Goal: Transaction & Acquisition: Book appointment/travel/reservation

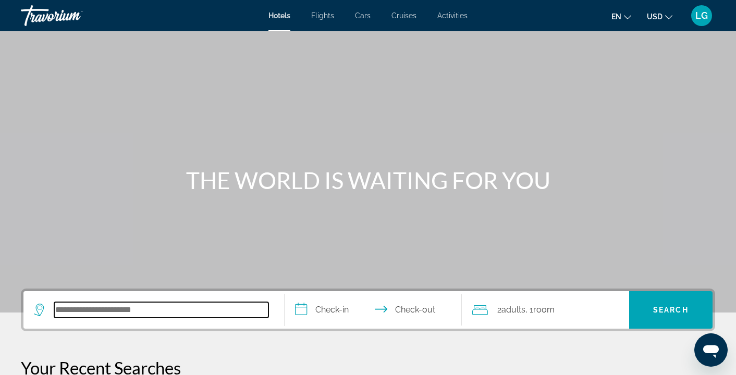
click at [80, 314] on input "Search hotel destination" at bounding box center [161, 310] width 214 height 16
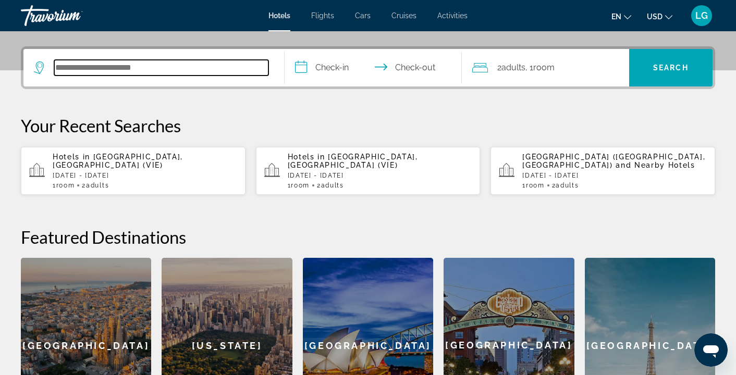
scroll to position [255, 0]
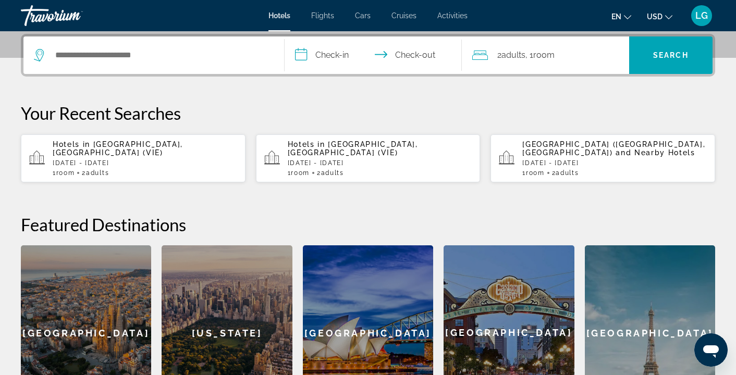
click at [97, 152] on span "[GEOGRAPHIC_DATA], [GEOGRAPHIC_DATA] (VIE)" at bounding box center [118, 148] width 130 height 17
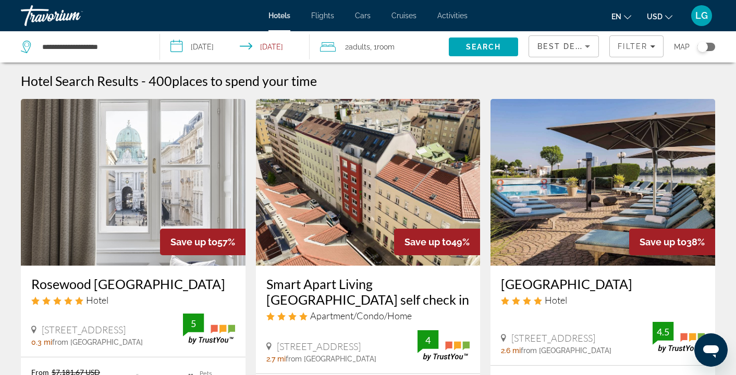
click at [665, 17] on icon "Change currency" at bounding box center [668, 17] width 7 height 7
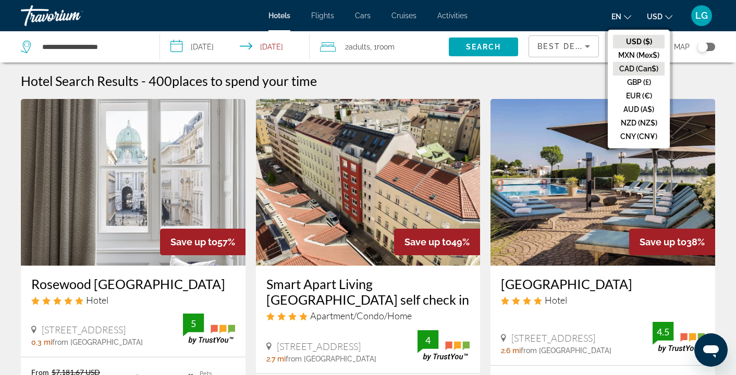
click at [627, 66] on button "CAD (Can$)" at bounding box center [639, 69] width 52 height 14
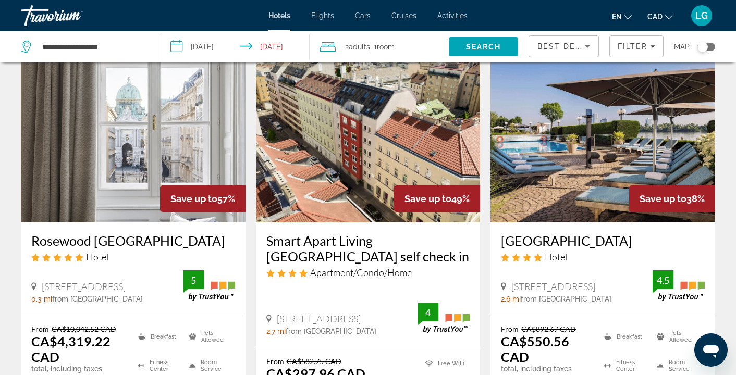
scroll to position [161, 0]
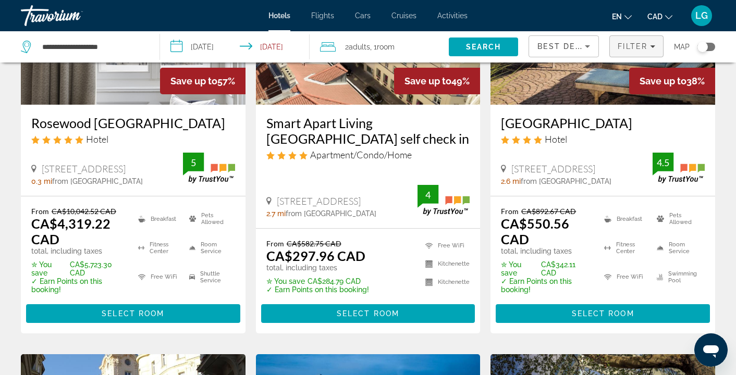
click at [654, 46] on icon "Filters" at bounding box center [652, 46] width 5 height 3
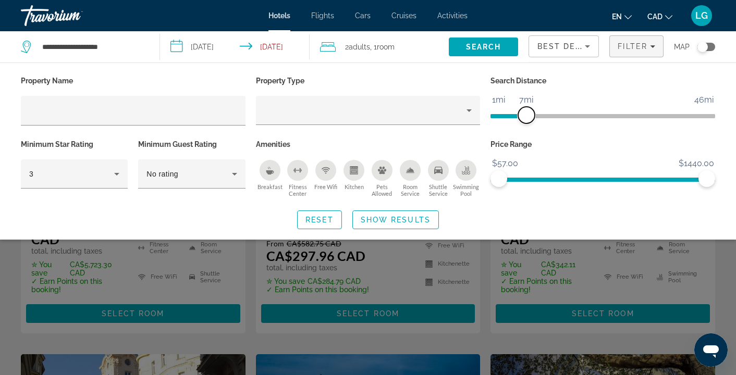
drag, startPoint x: 635, startPoint y: 114, endPoint x: 525, endPoint y: 126, distance: 111.1
click at [525, 126] on div "Search Distance 1mi 46mi 7mi" at bounding box center [602, 105] width 235 height 64
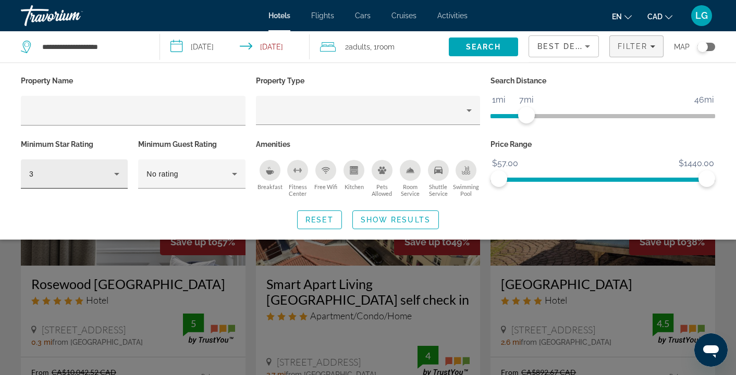
click at [118, 175] on icon "Hotel Filters" at bounding box center [116, 174] width 13 height 13
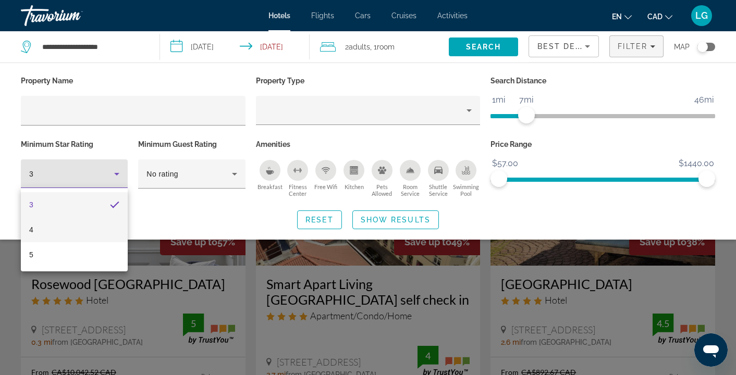
click at [80, 227] on mat-option "4" at bounding box center [74, 229] width 107 height 25
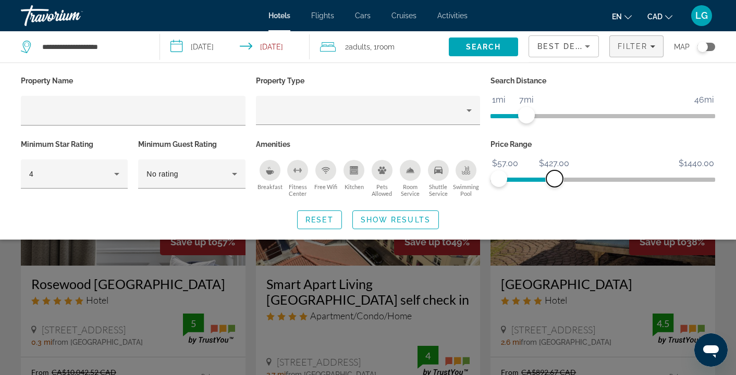
drag, startPoint x: 649, startPoint y: 183, endPoint x: 555, endPoint y: 193, distance: 95.4
click at [555, 193] on div "Price Range $57.00 $1440.00 $57.00 $427.00" at bounding box center [602, 168] width 235 height 63
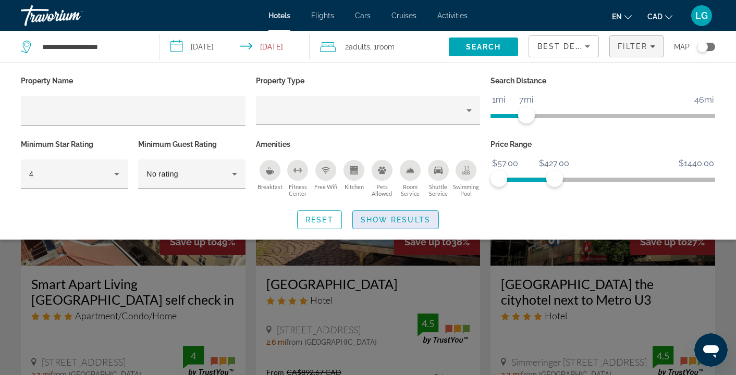
click at [388, 218] on span "Show Results" at bounding box center [396, 220] width 70 height 8
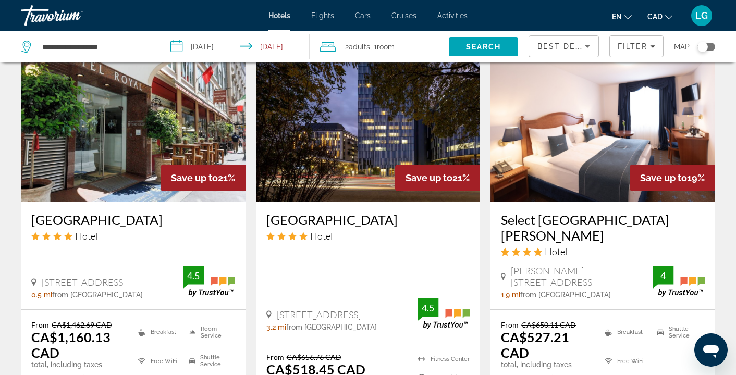
scroll to position [808, 0]
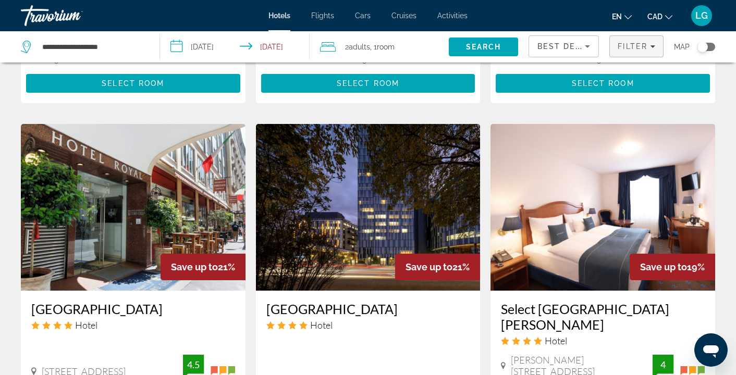
click at [654, 48] on icon "Filters" at bounding box center [652, 46] width 5 height 5
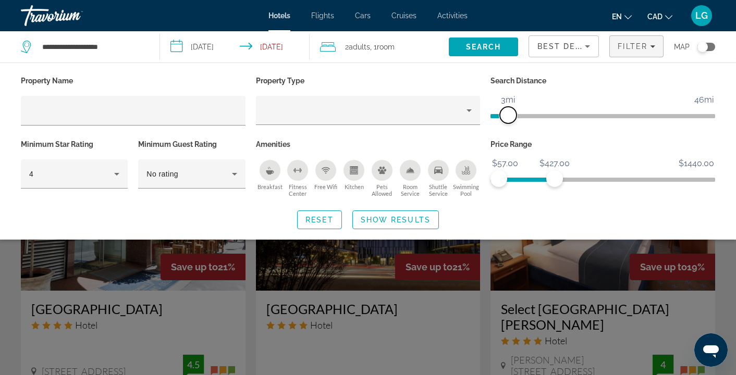
drag, startPoint x: 524, startPoint y: 114, endPoint x: 510, endPoint y: 119, distance: 15.5
click at [510, 119] on span "ngx-slider" at bounding box center [508, 115] width 17 height 17
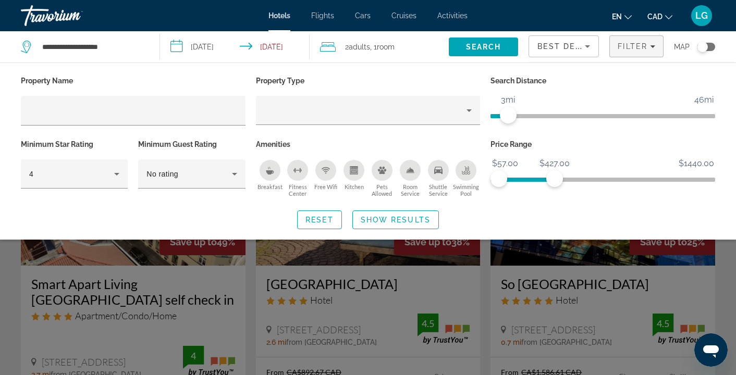
click at [403, 217] on span "Show Results" at bounding box center [396, 220] width 70 height 8
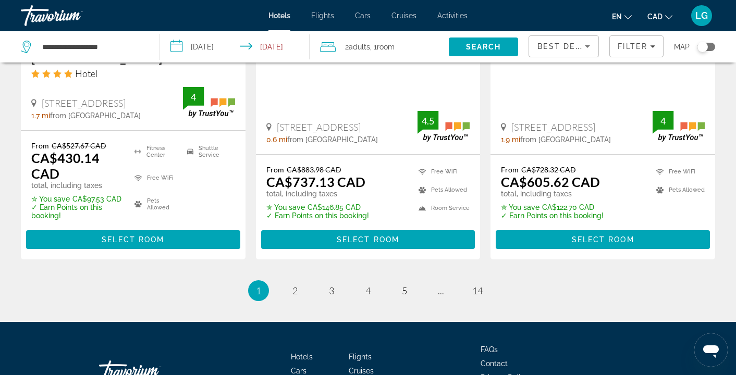
scroll to position [1551, 0]
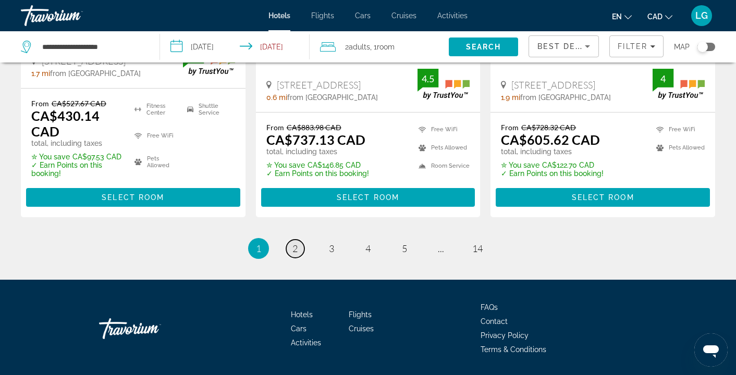
click at [294, 243] on span "2" at bounding box center [294, 248] width 5 height 11
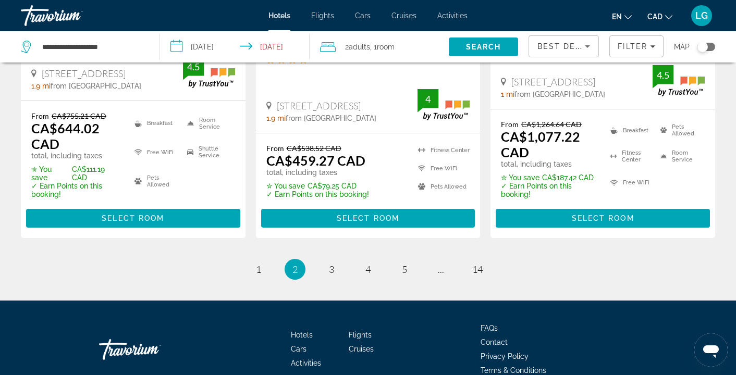
scroll to position [1543, 0]
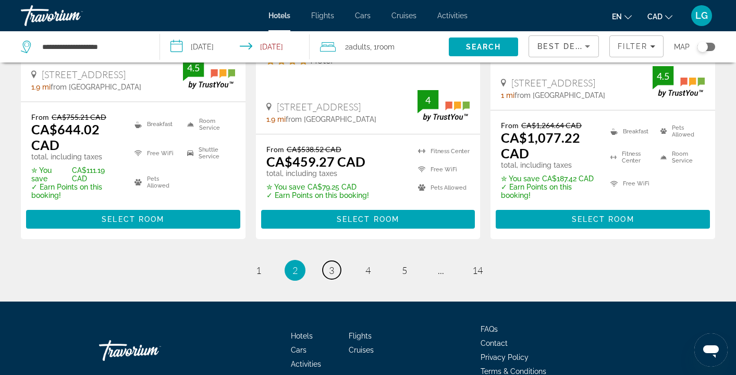
click at [327, 261] on link "page 3" at bounding box center [332, 270] width 18 height 18
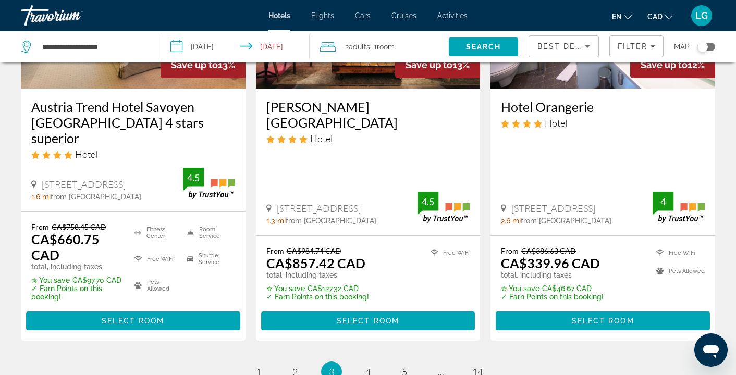
scroll to position [1550, 0]
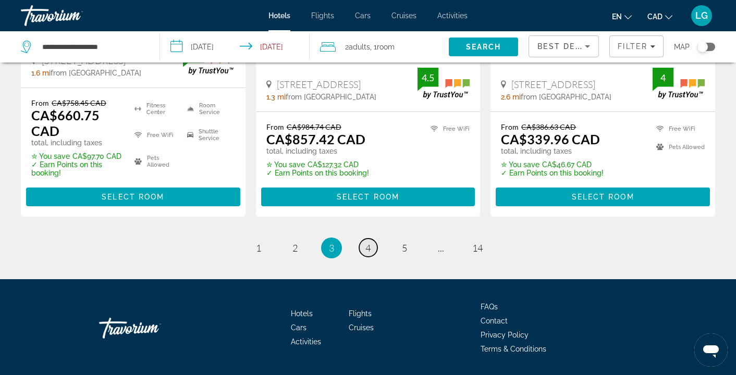
click at [366, 242] on span "4" at bounding box center [367, 247] width 5 height 11
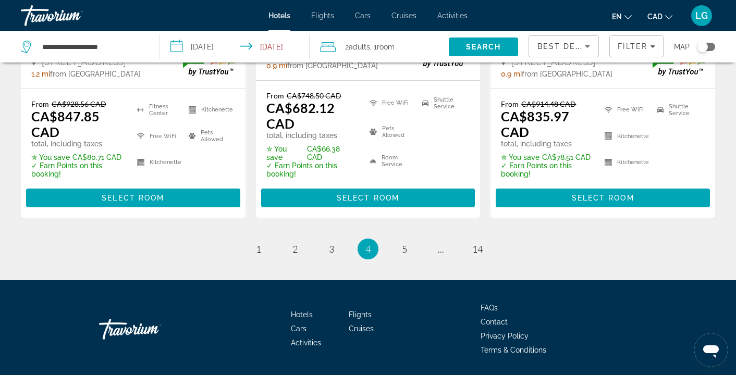
scroll to position [1540, 0]
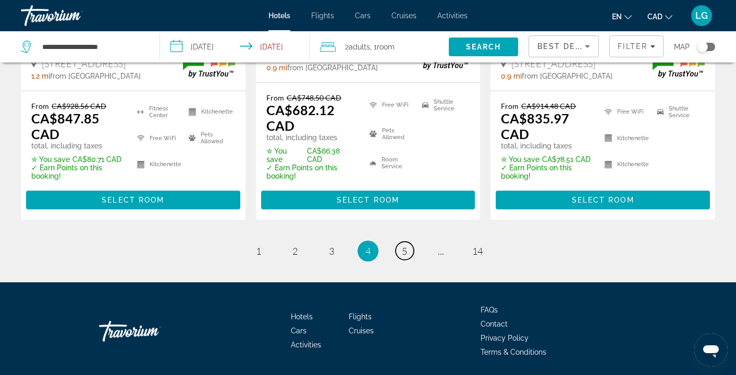
click at [408, 242] on link "page 5" at bounding box center [405, 251] width 18 height 18
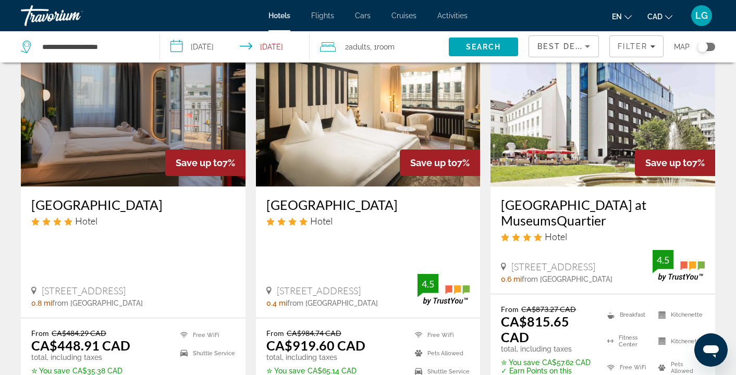
scroll to position [1441, 0]
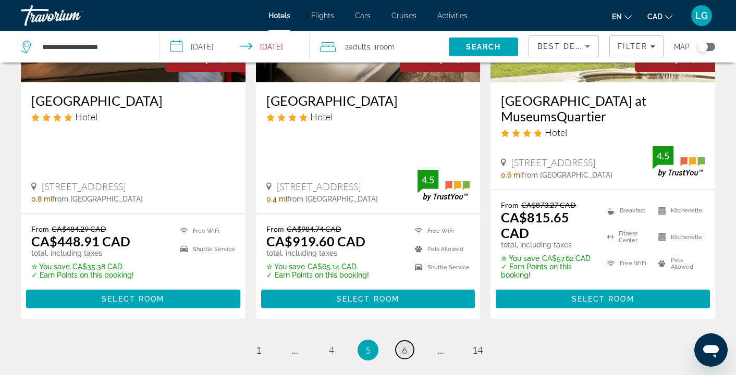
click at [406, 344] on span "6" at bounding box center [404, 349] width 5 height 11
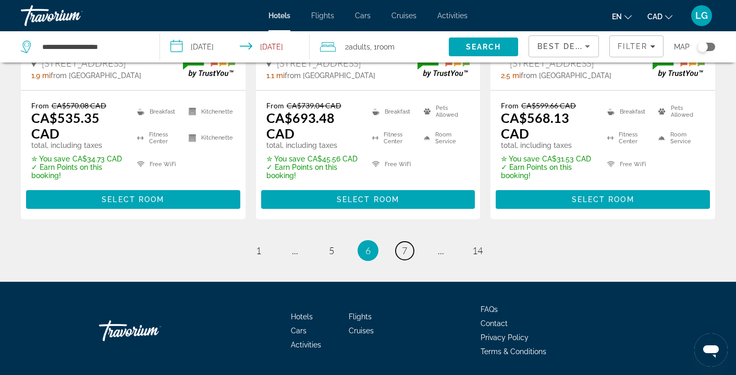
scroll to position [1561, 0]
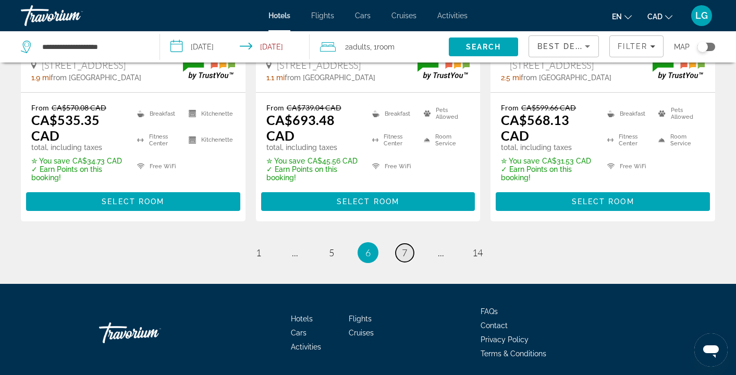
click at [403, 247] on span "7" at bounding box center [404, 252] width 5 height 11
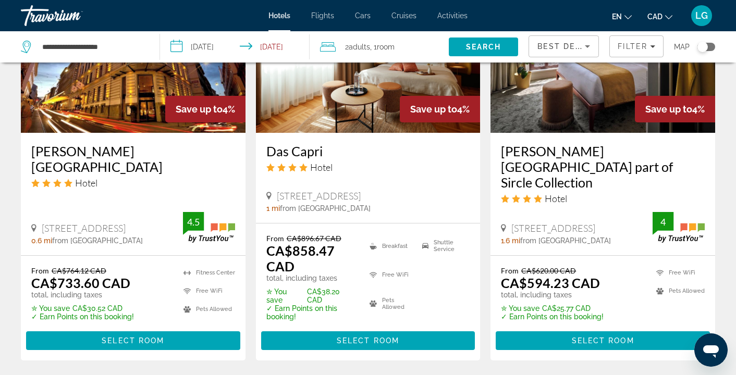
scroll to position [1517, 0]
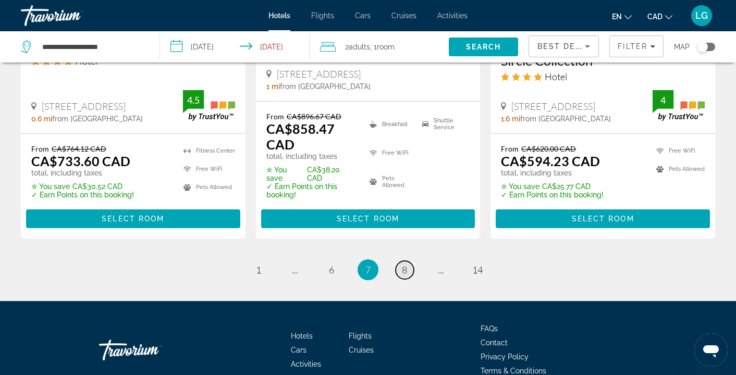
click at [404, 264] on span "8" at bounding box center [404, 269] width 5 height 11
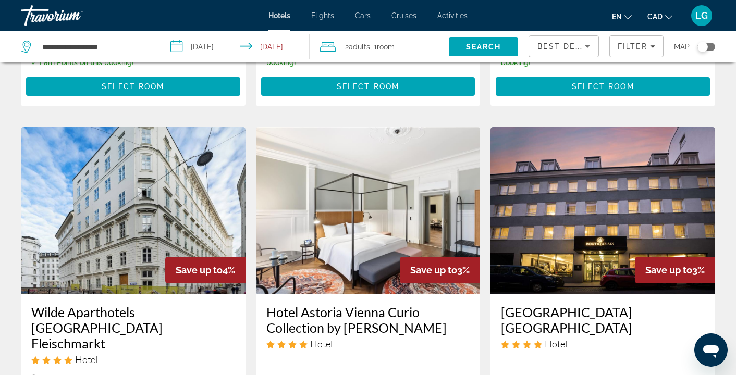
scroll to position [351, 0]
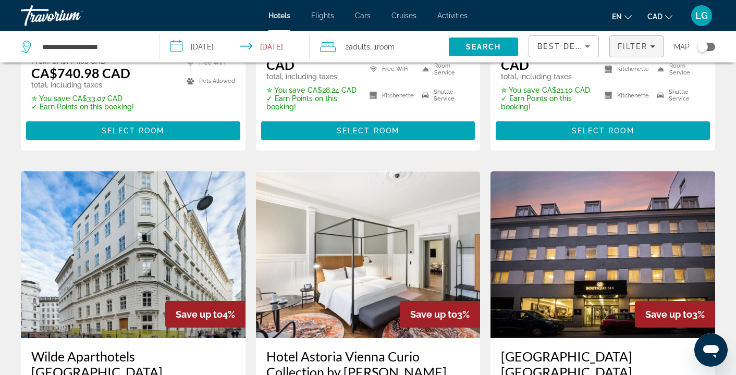
click at [652, 46] on icon "Filters" at bounding box center [652, 46] width 5 height 3
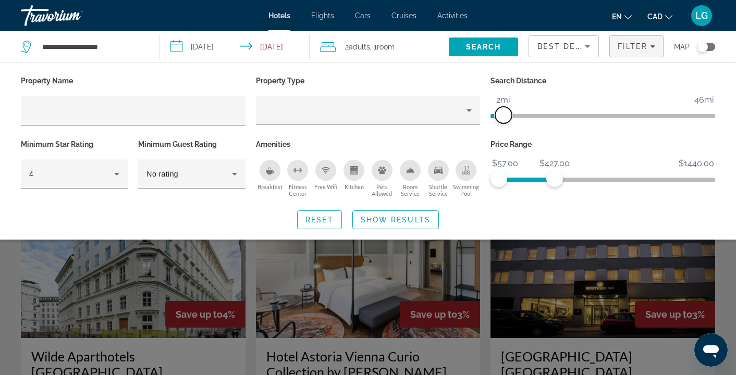
click at [502, 118] on span "ngx-slider" at bounding box center [503, 115] width 17 height 17
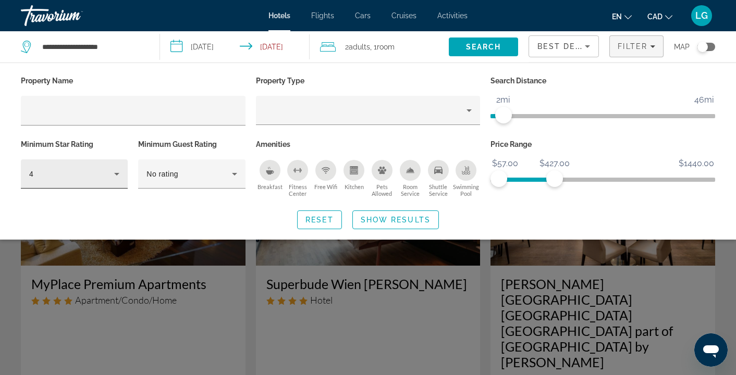
click at [117, 175] on icon "Hotel Filters" at bounding box center [116, 174] width 13 height 13
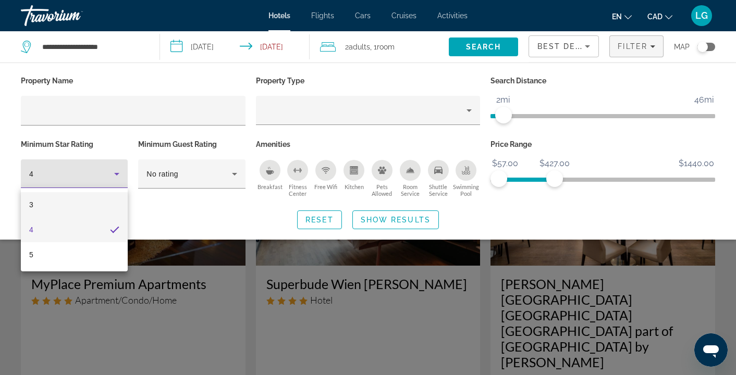
click at [72, 203] on mat-option "3" at bounding box center [74, 204] width 107 height 25
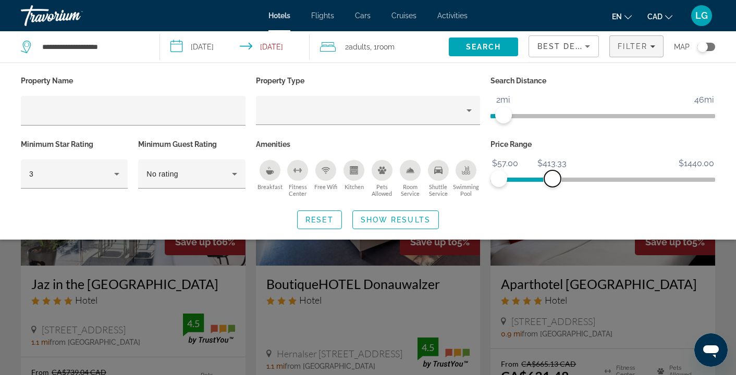
click at [549, 177] on span "ngx-slider-max" at bounding box center [552, 178] width 17 height 17
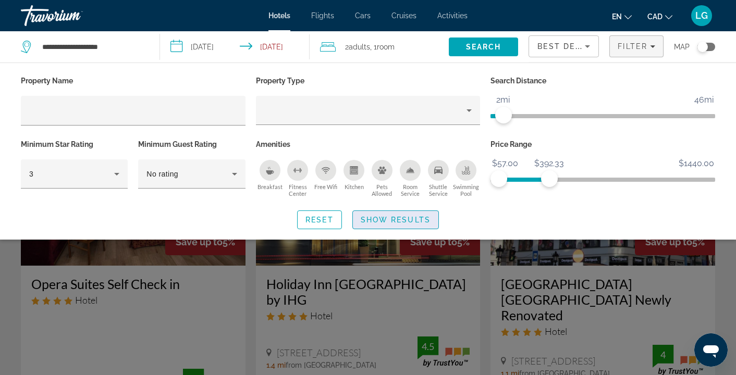
click at [392, 216] on span "Show Results" at bounding box center [396, 220] width 70 height 8
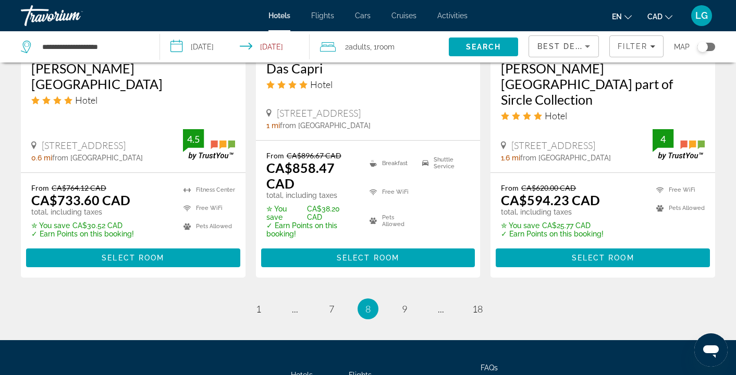
scroll to position [1479, 0]
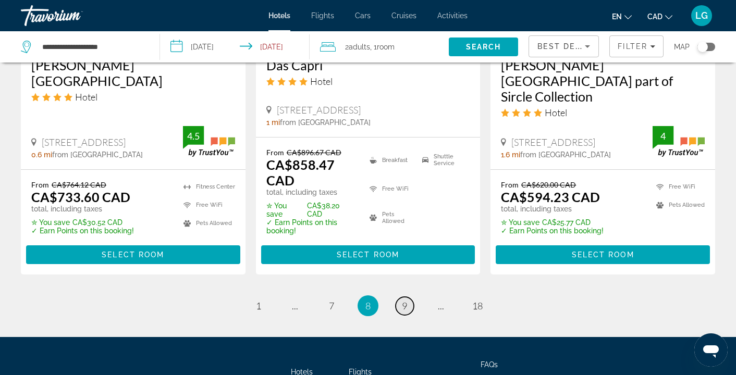
click at [403, 300] on span "9" at bounding box center [404, 305] width 5 height 11
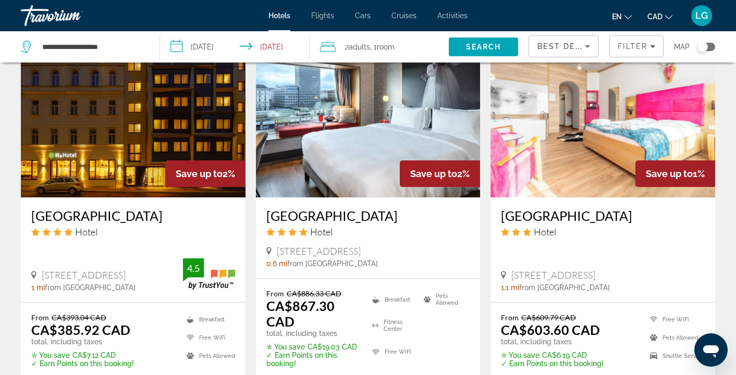
scroll to position [1484, 0]
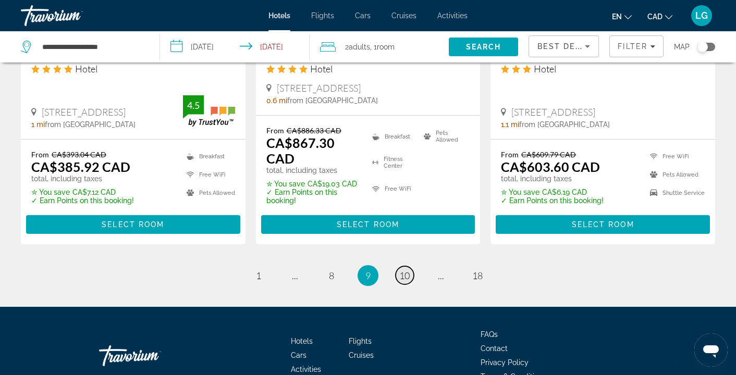
click at [406, 270] on span "10" at bounding box center [404, 275] width 10 height 11
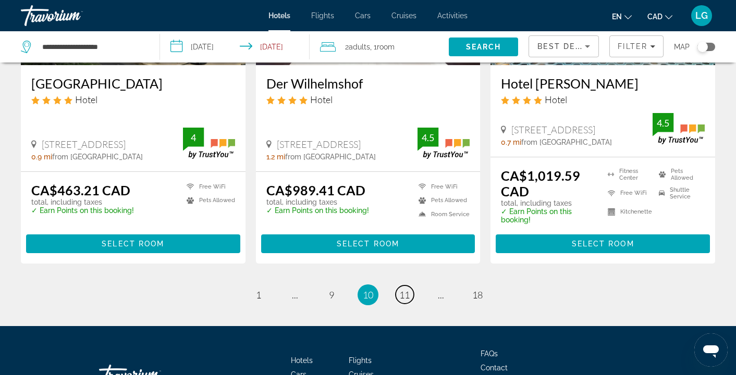
scroll to position [1472, 0]
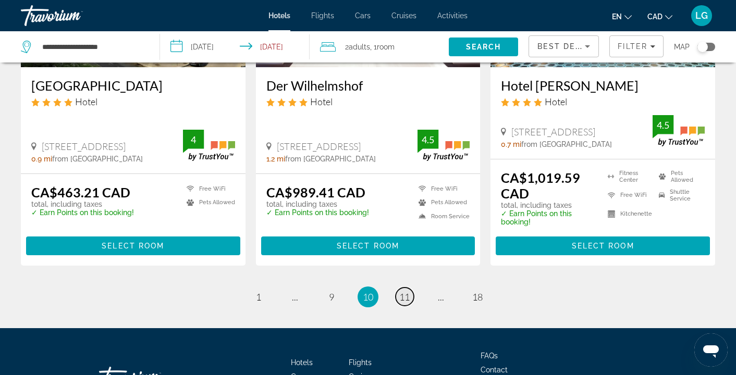
click at [403, 291] on span "11" at bounding box center [404, 296] width 10 height 11
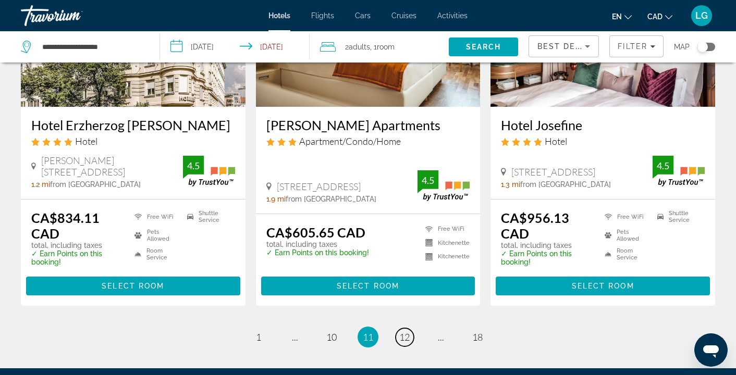
scroll to position [1437, 0]
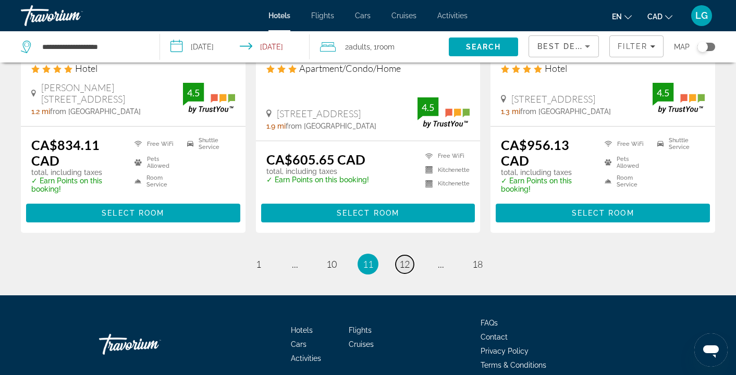
click at [405, 259] on span "12" at bounding box center [404, 264] width 10 height 11
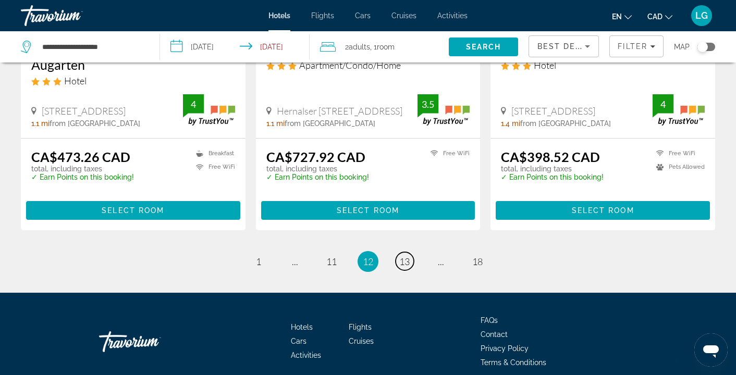
scroll to position [1414, 0]
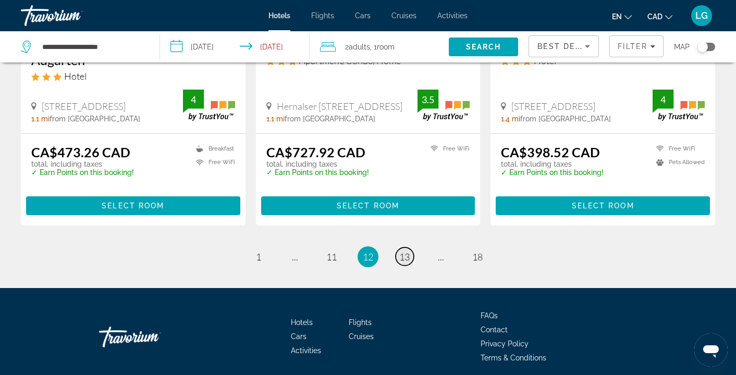
click at [406, 251] on span "13" at bounding box center [404, 256] width 10 height 11
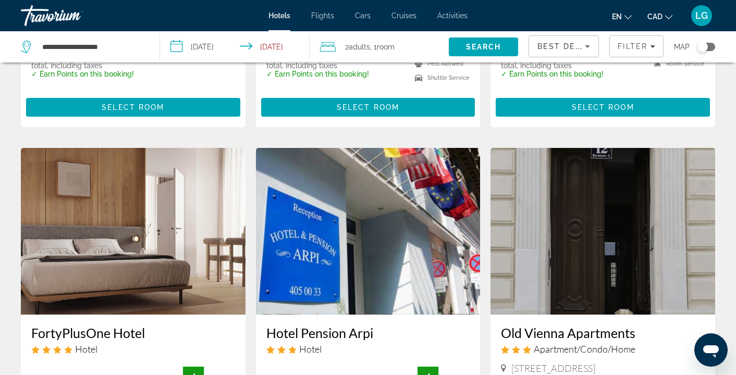
scroll to position [1391, 0]
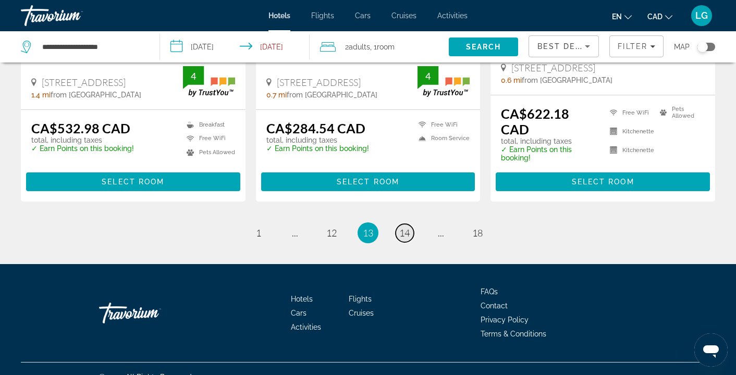
click at [408, 227] on span "14" at bounding box center [404, 232] width 10 height 11
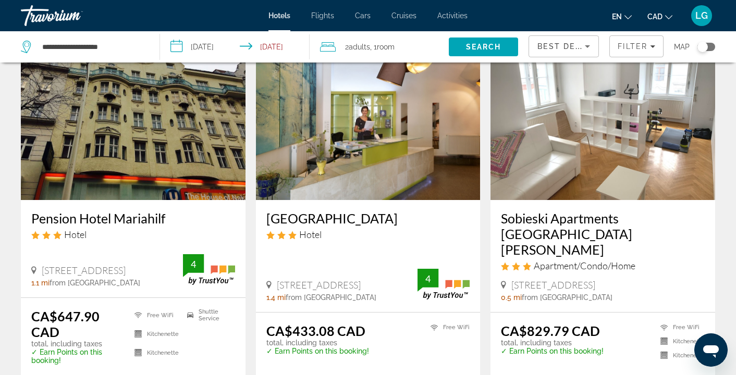
scroll to position [1411, 0]
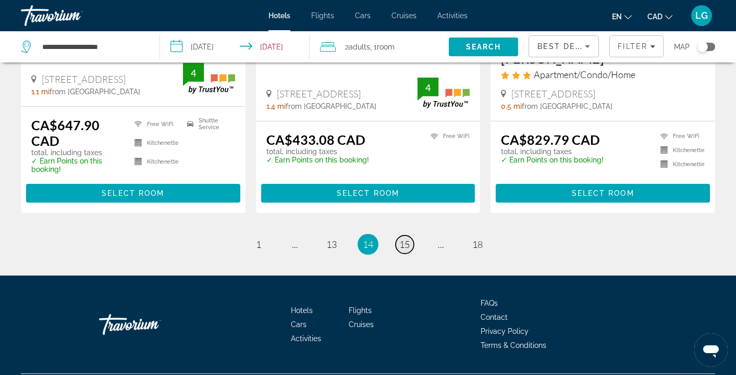
click at [405, 239] on span "15" at bounding box center [404, 244] width 10 height 11
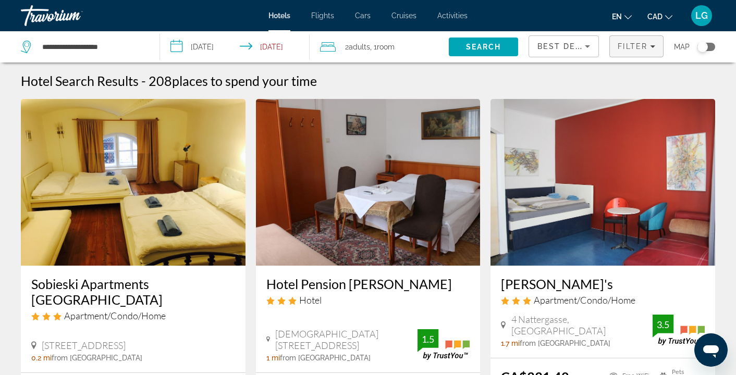
click at [651, 46] on icon "Filters" at bounding box center [652, 46] width 5 height 3
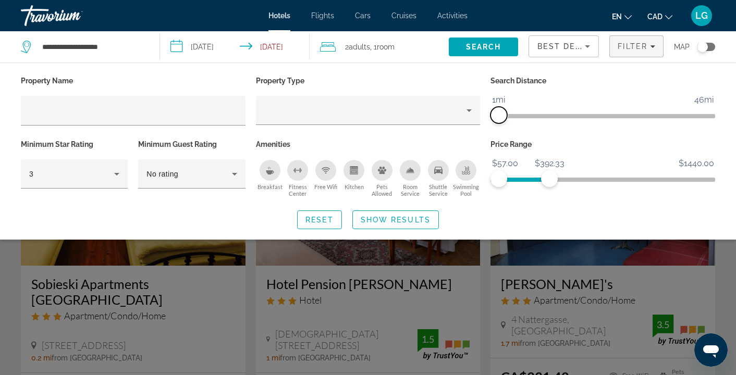
click at [500, 120] on span "ngx-slider" at bounding box center [498, 115] width 17 height 17
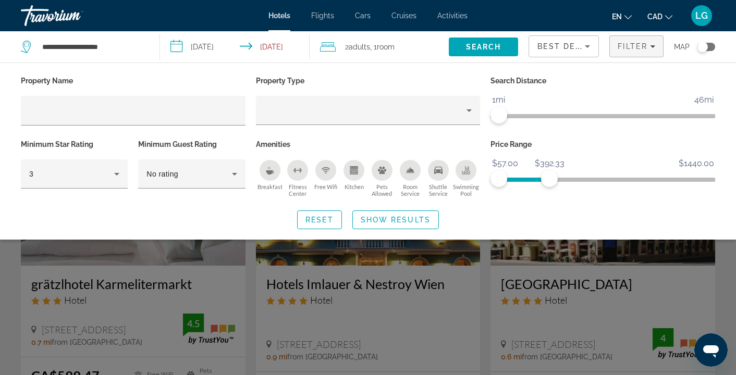
click at [395, 216] on span "Show Results" at bounding box center [396, 220] width 70 height 8
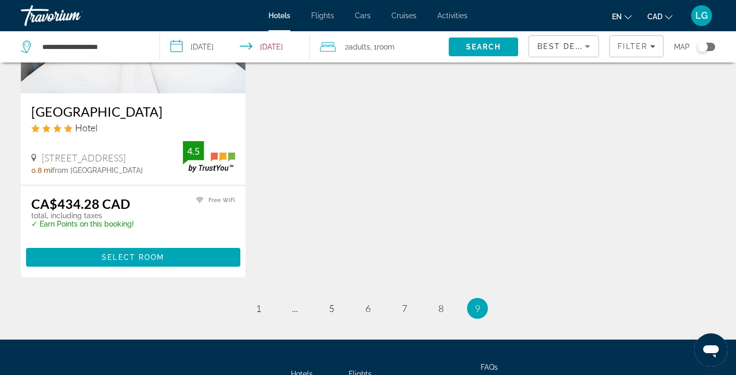
scroll to position [650, 0]
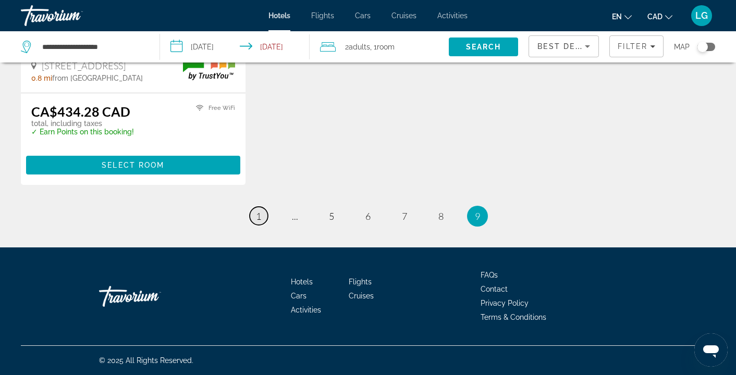
click at [261, 218] on link "page 1" at bounding box center [259, 216] width 18 height 18
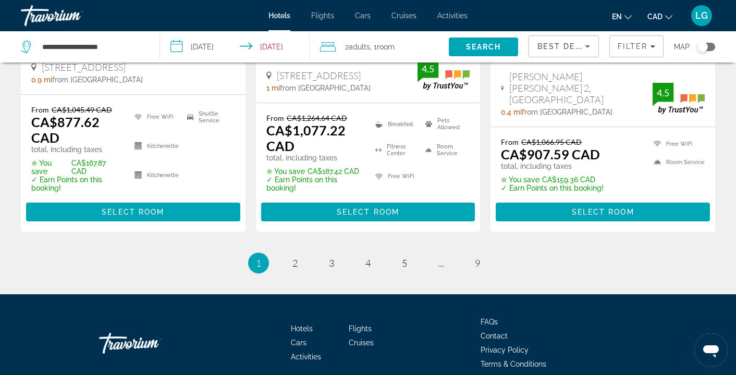
scroll to position [1551, 0]
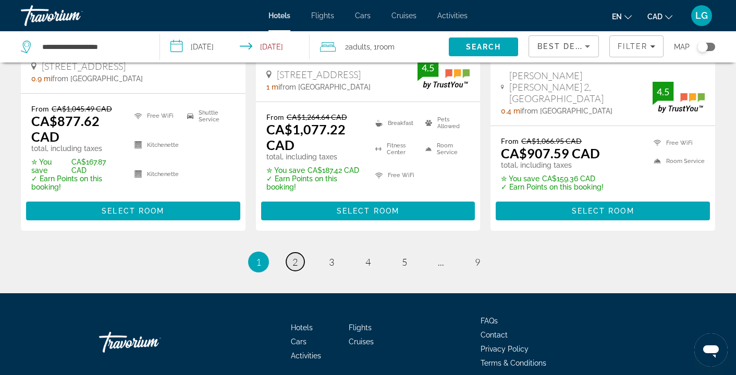
click at [295, 256] on span "2" at bounding box center [294, 261] width 5 height 11
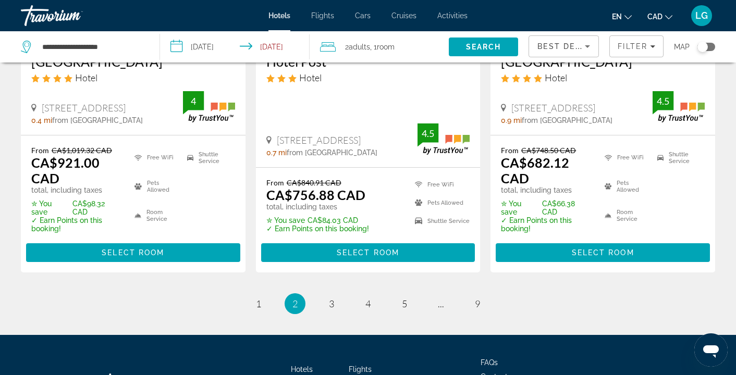
scroll to position [1526, 0]
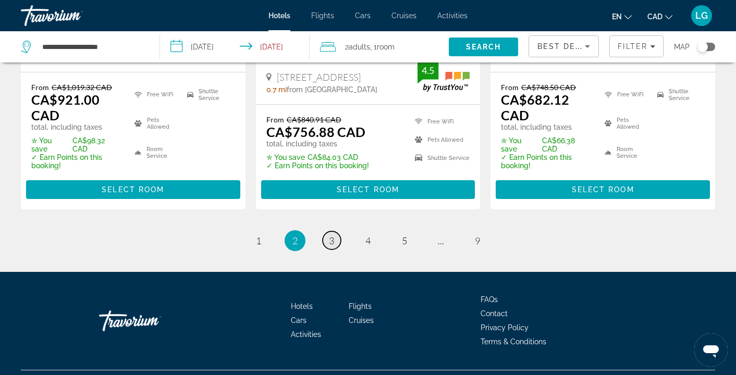
click at [331, 235] on span "3" at bounding box center [331, 240] width 5 height 11
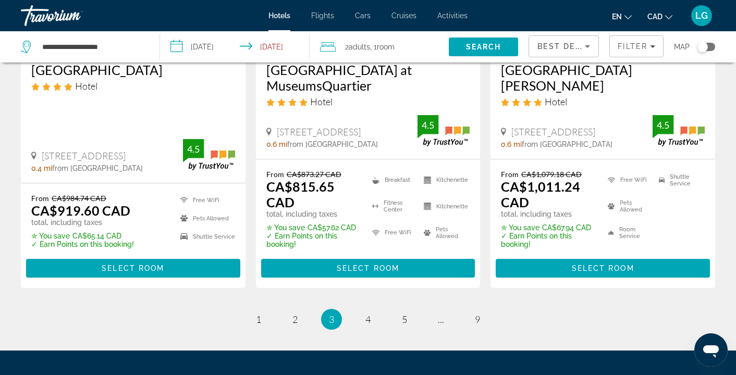
scroll to position [1557, 0]
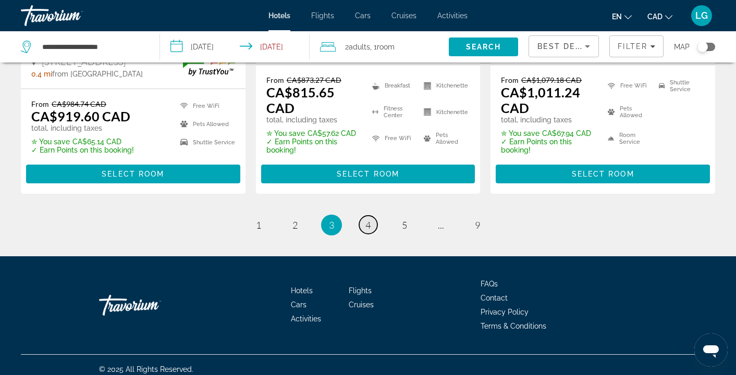
click at [371, 219] on span "4" at bounding box center [367, 224] width 5 height 11
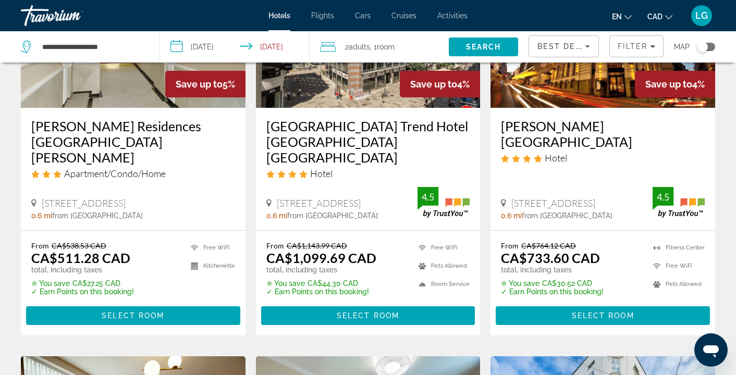
scroll to position [631, 0]
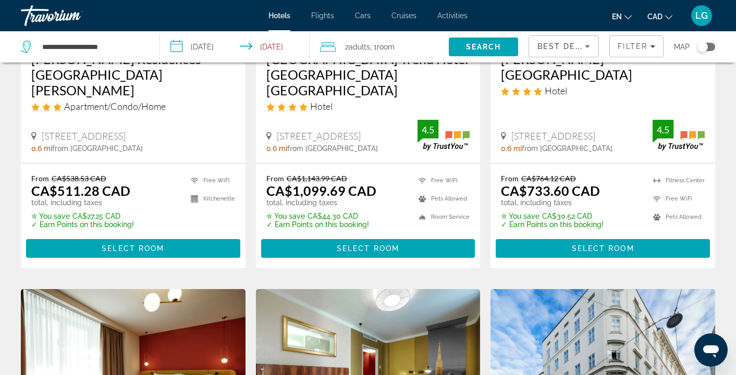
click at [289, 50] on input "**********" at bounding box center [237, 48] width 154 height 34
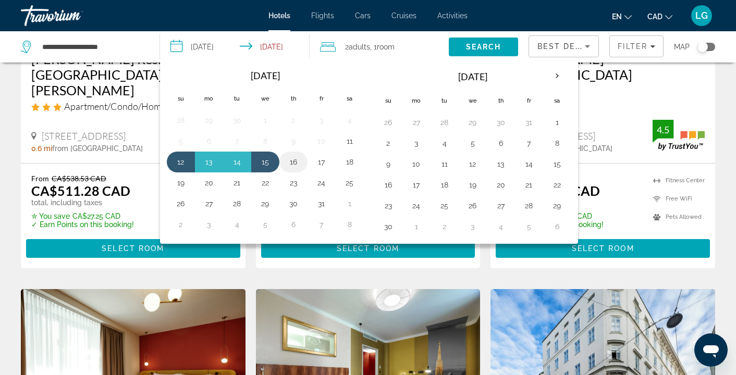
click at [289, 160] on button "16" at bounding box center [293, 162] width 17 height 15
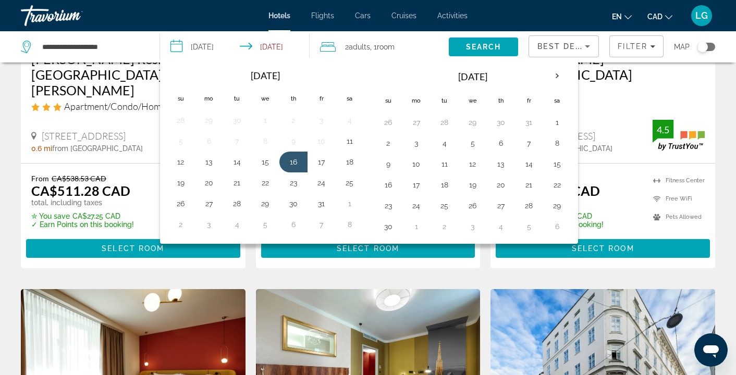
click at [182, 163] on button "12" at bounding box center [181, 162] width 17 height 15
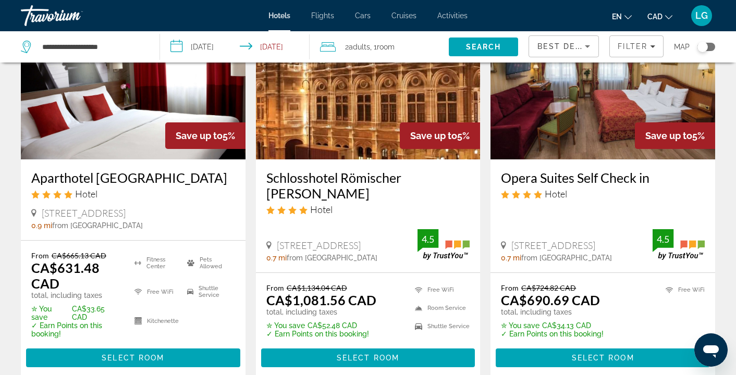
scroll to position [0, 0]
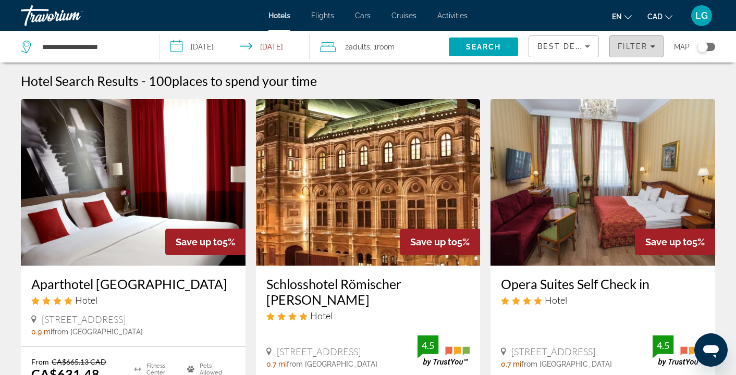
click at [653, 46] on icon "Filters" at bounding box center [652, 46] width 5 height 3
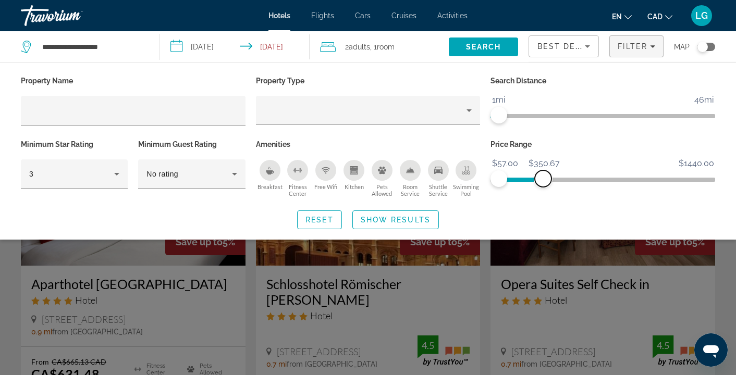
click at [543, 181] on span "ngx-slider-max" at bounding box center [543, 178] width 17 height 17
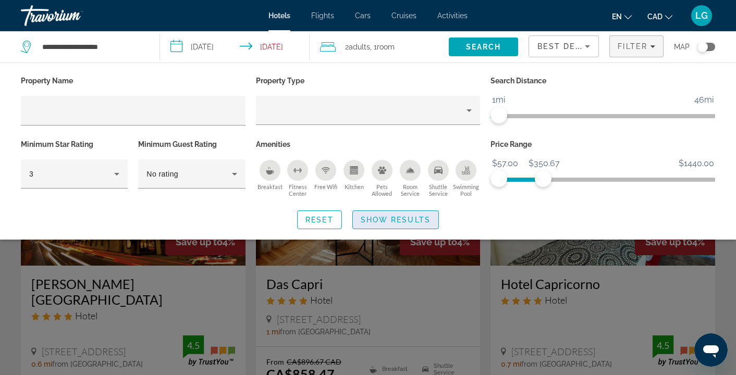
click at [377, 219] on span "Show Results" at bounding box center [396, 220] width 70 height 8
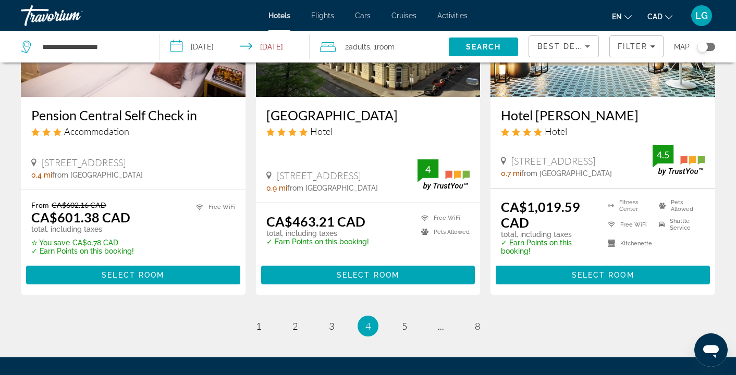
scroll to position [1418, 0]
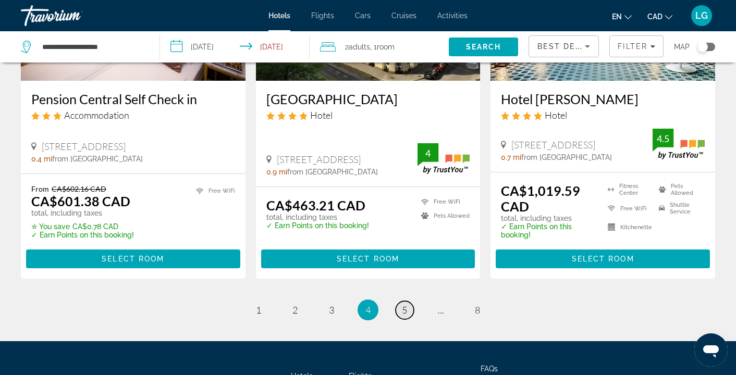
click at [403, 304] on span "5" at bounding box center [404, 309] width 5 height 11
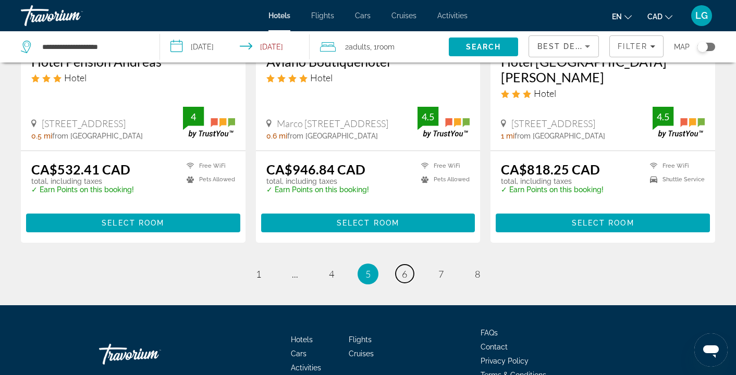
scroll to position [1423, 0]
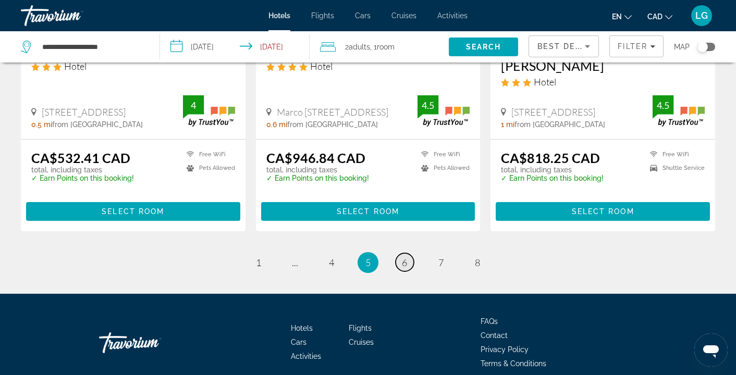
click at [402, 257] on span "6" at bounding box center [404, 262] width 5 height 11
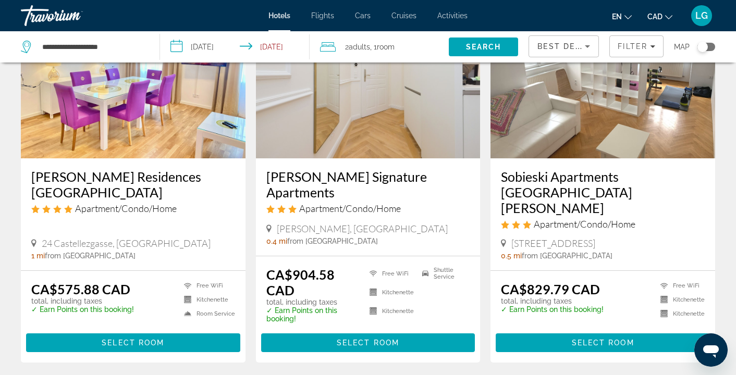
scroll to position [1408, 0]
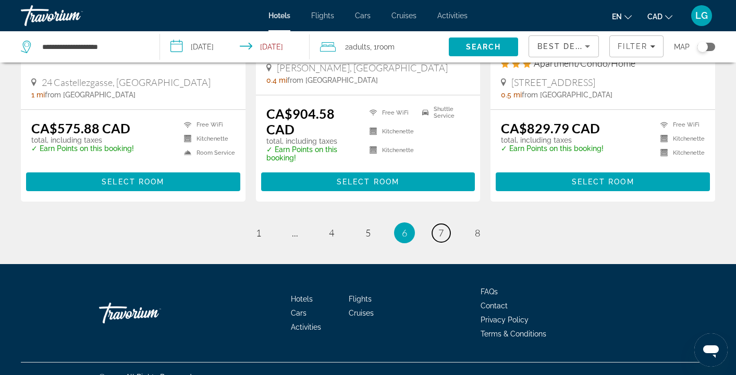
click at [438, 227] on span "7" at bounding box center [440, 232] width 5 height 11
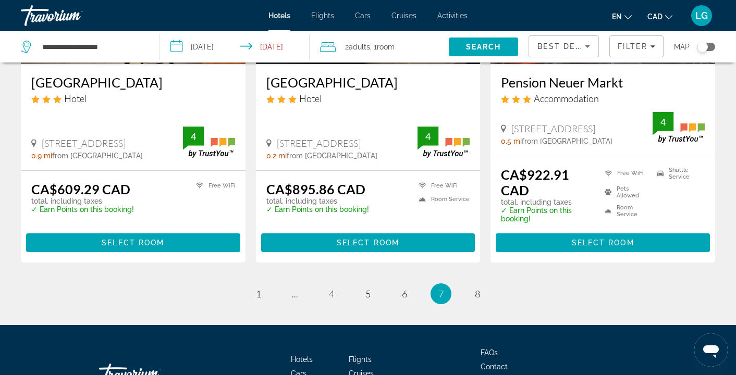
scroll to position [1427, 0]
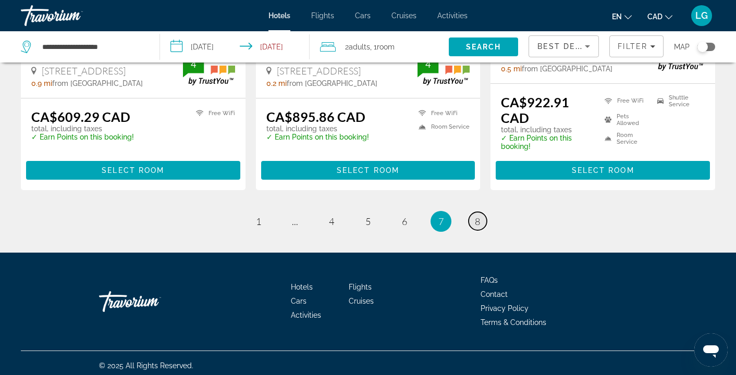
click at [479, 217] on span "8" at bounding box center [477, 221] width 5 height 11
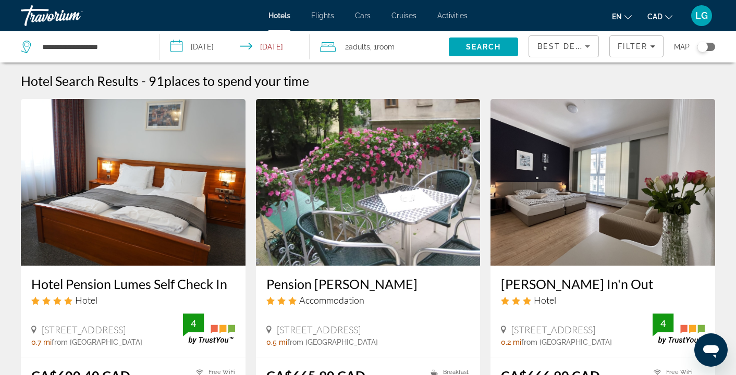
click at [285, 47] on input "**********" at bounding box center [237, 48] width 154 height 34
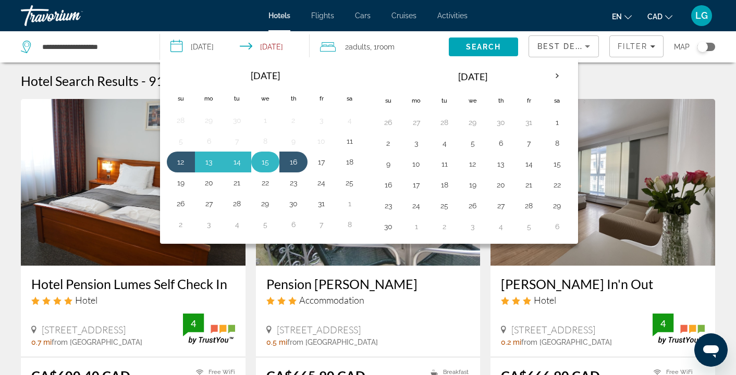
click at [267, 162] on button "15" at bounding box center [265, 162] width 17 height 15
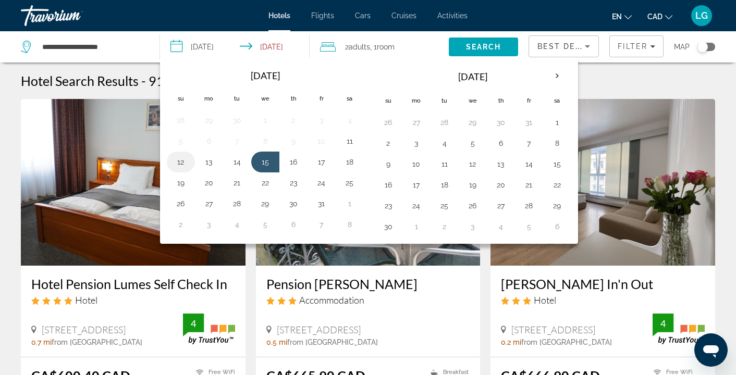
click at [184, 164] on button "12" at bounding box center [181, 162] width 17 height 15
type input "**********"
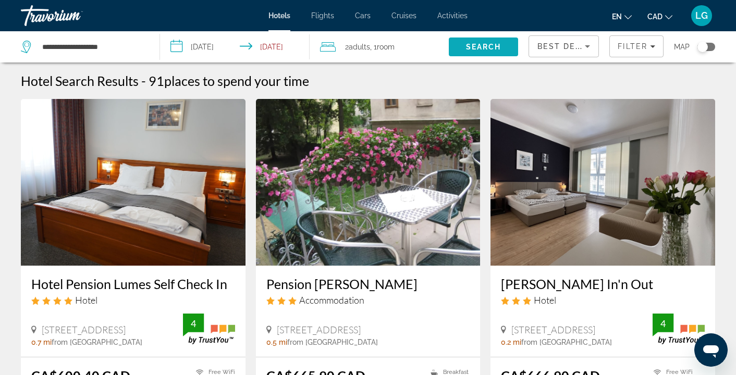
click at [497, 44] on span "Search" at bounding box center [483, 47] width 35 height 8
drag, startPoint x: 478, startPoint y: 47, endPoint x: 483, endPoint y: 41, distance: 7.4
click at [478, 46] on span "Search" at bounding box center [483, 47] width 35 height 8
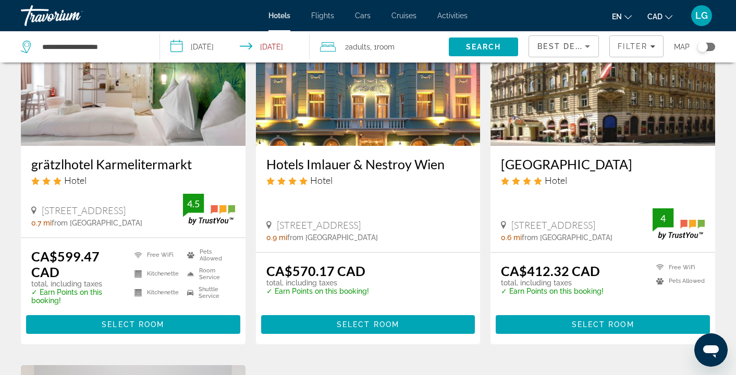
scroll to position [1022, 0]
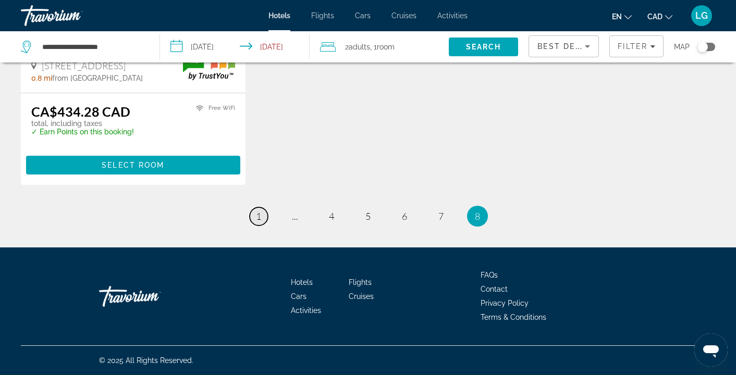
click at [260, 216] on span "1" at bounding box center [258, 216] width 5 height 11
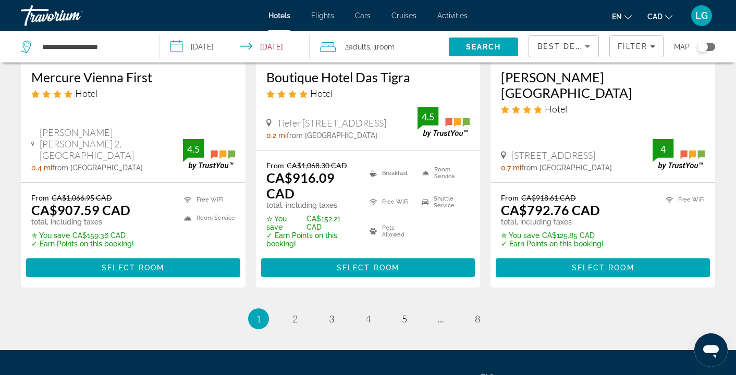
scroll to position [1482, 0]
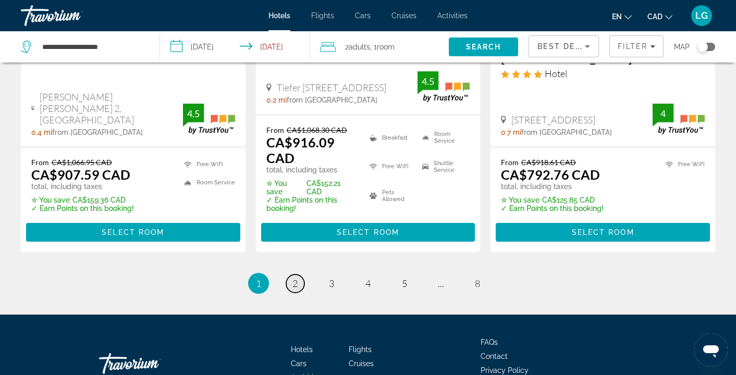
click at [296, 278] on span "2" at bounding box center [294, 283] width 5 height 11
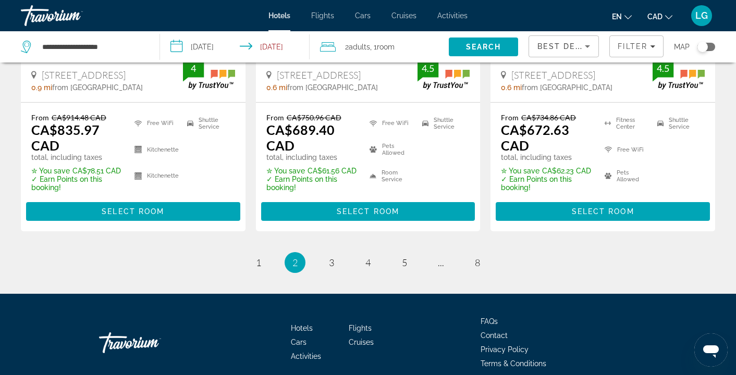
scroll to position [1502, 0]
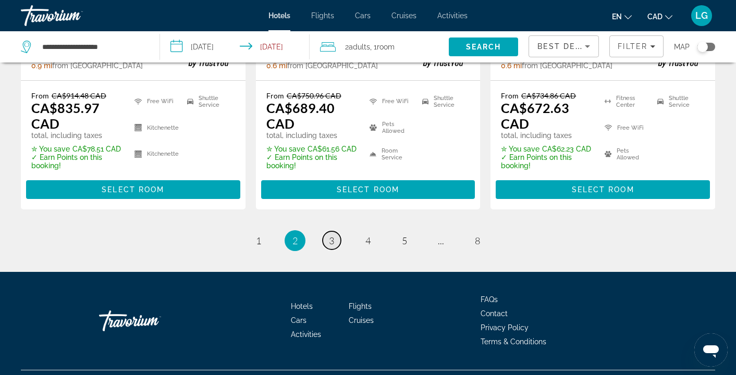
click at [333, 235] on span "3" at bounding box center [331, 240] width 5 height 11
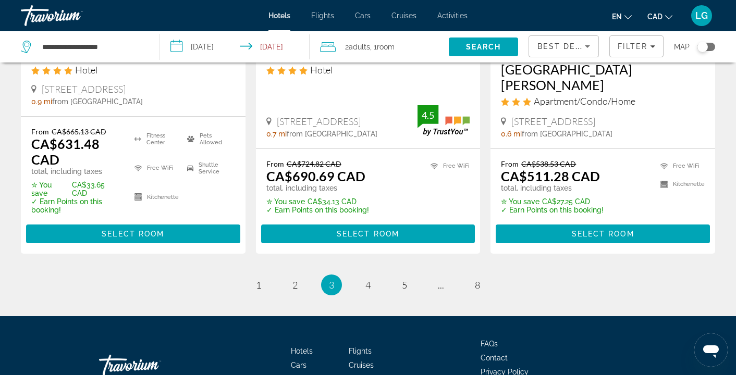
scroll to position [1506, 0]
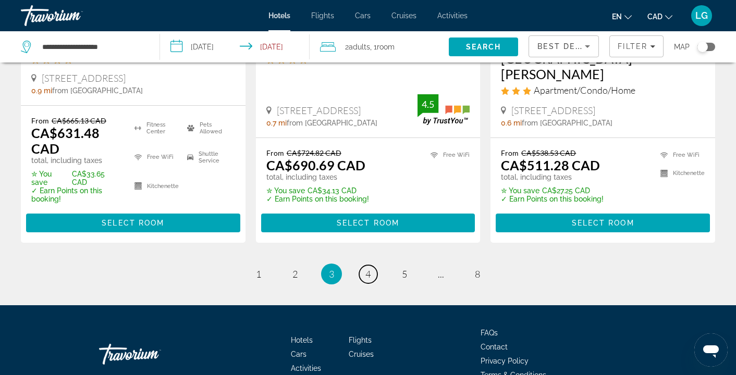
click at [366, 268] on span "4" at bounding box center [367, 273] width 5 height 11
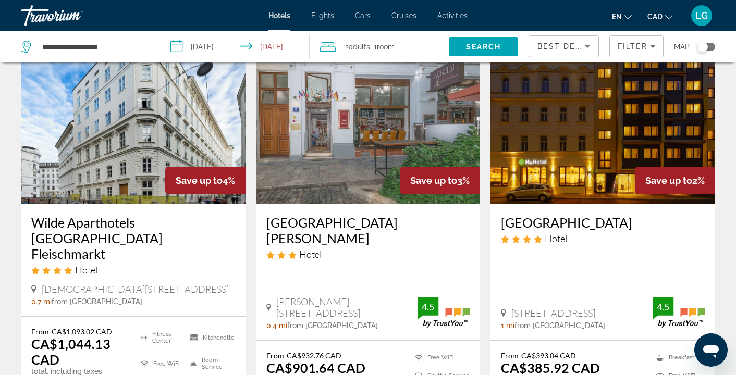
scroll to position [458, 0]
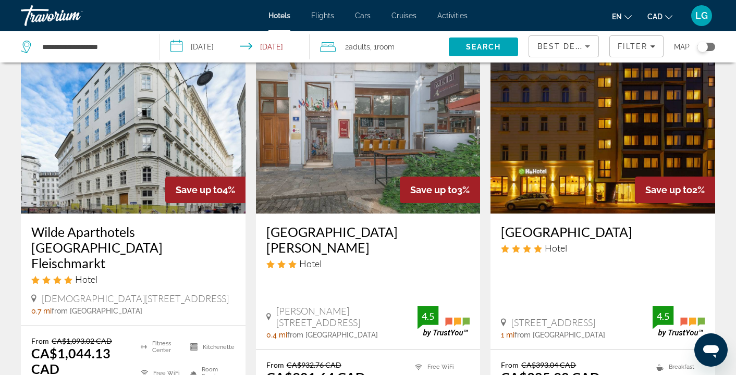
click at [611, 123] on img "Main content" at bounding box center [602, 130] width 225 height 167
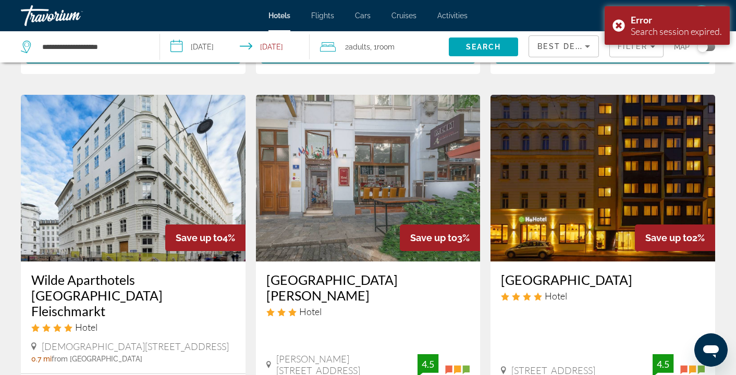
scroll to position [493, 0]
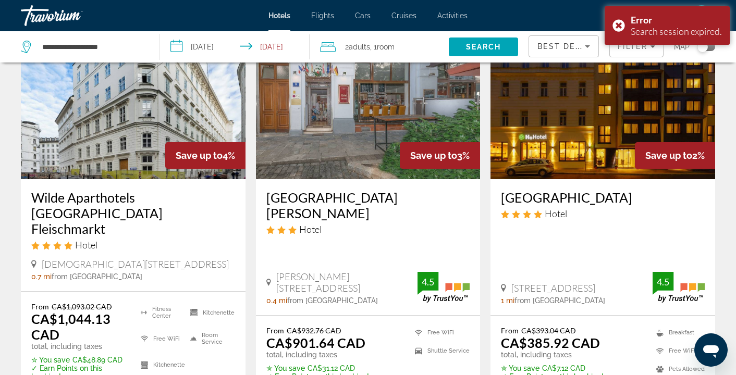
click at [638, 110] on img "Main content" at bounding box center [602, 96] width 225 height 167
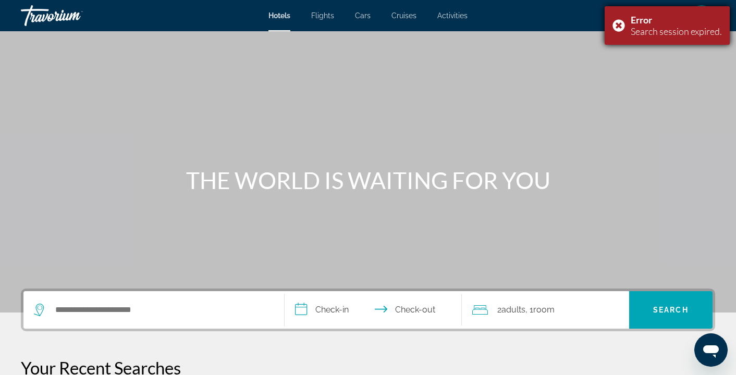
click at [618, 30] on div "Error Search session expired." at bounding box center [667, 25] width 125 height 39
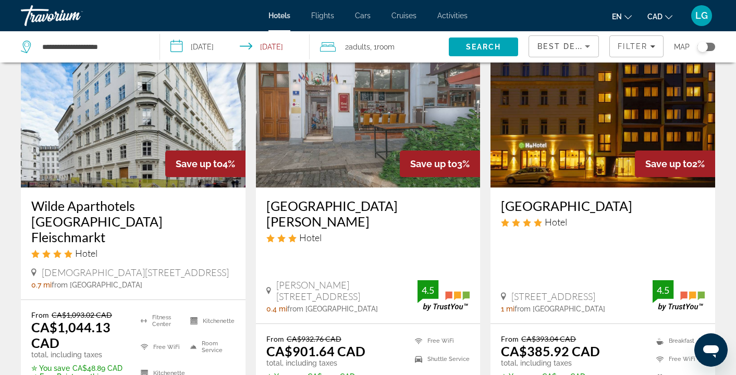
scroll to position [483, 0]
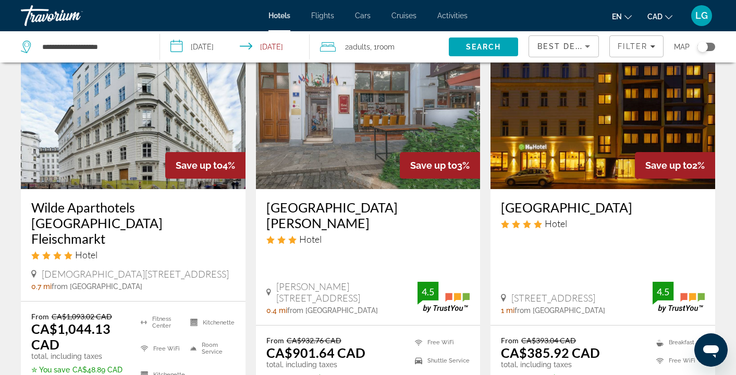
click at [595, 112] on img "Main content" at bounding box center [602, 105] width 225 height 167
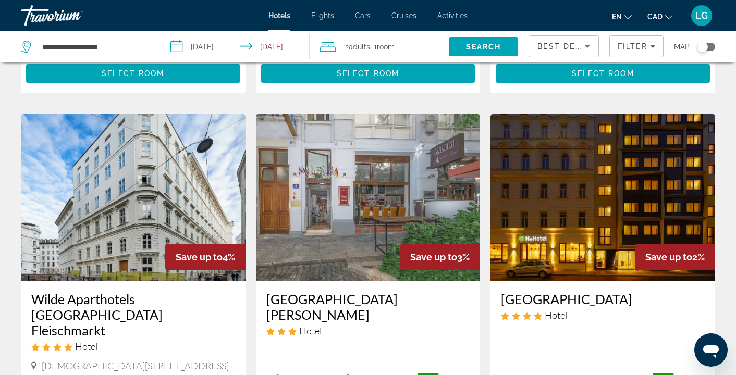
scroll to position [390, 0]
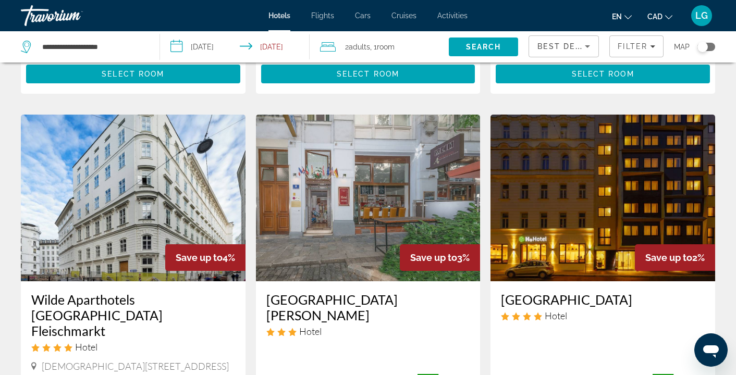
click at [596, 184] on img "Main content" at bounding box center [602, 198] width 225 height 167
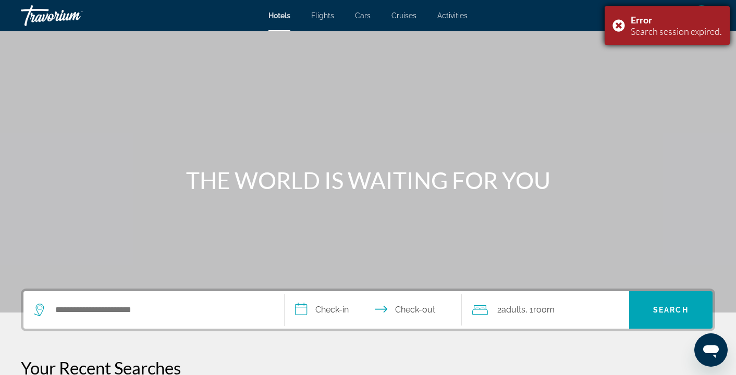
click at [620, 24] on div "Error Search session expired." at bounding box center [667, 25] width 125 height 39
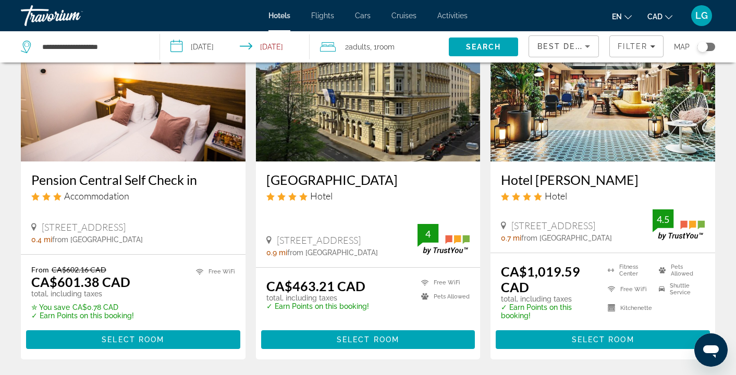
scroll to position [1487, 0]
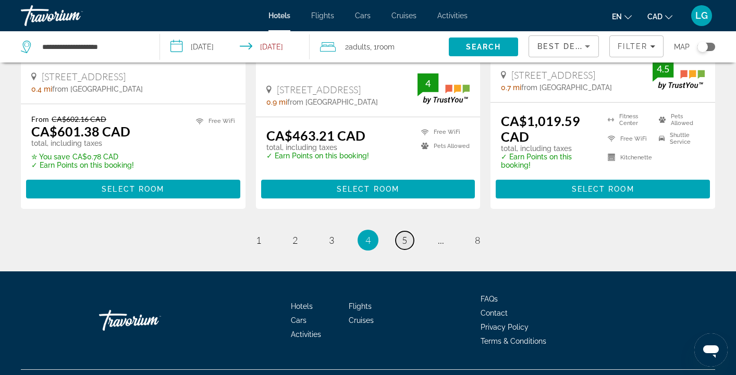
click at [405, 235] on span "5" at bounding box center [404, 240] width 5 height 11
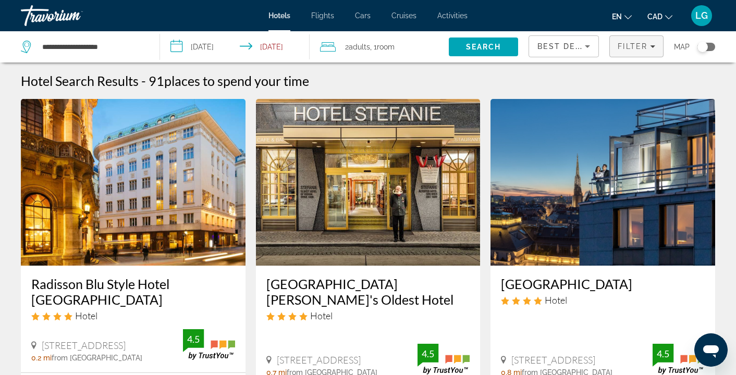
click at [654, 47] on icon "Filters" at bounding box center [652, 46] width 5 height 5
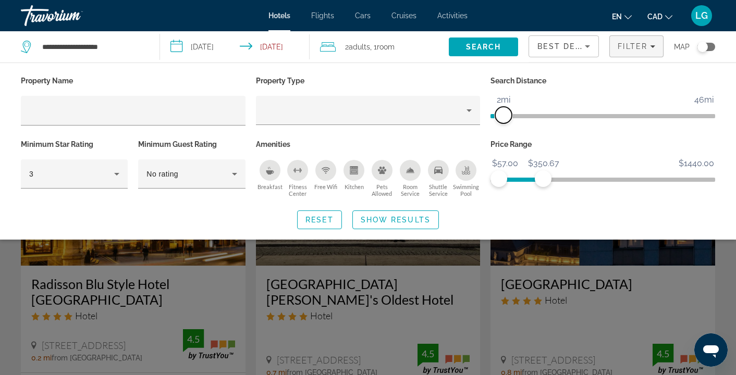
click at [502, 120] on span "ngx-slider" at bounding box center [503, 115] width 17 height 17
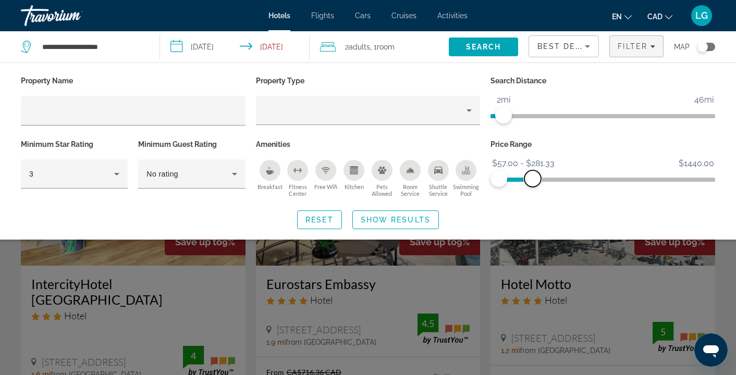
click at [533, 179] on span "ngx-slider-max" at bounding box center [532, 178] width 17 height 17
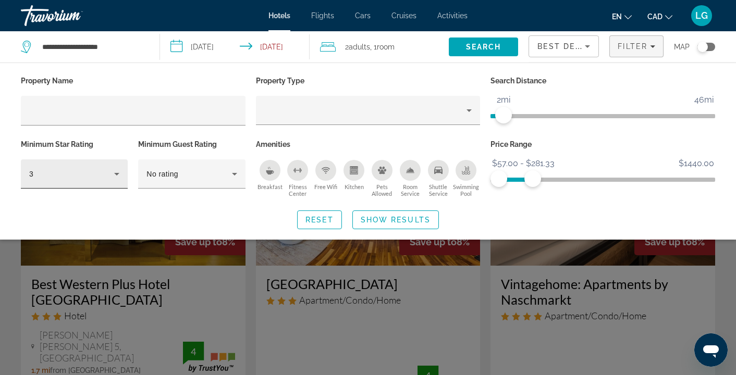
click at [117, 176] on icon "Hotel Filters" at bounding box center [116, 174] width 13 height 13
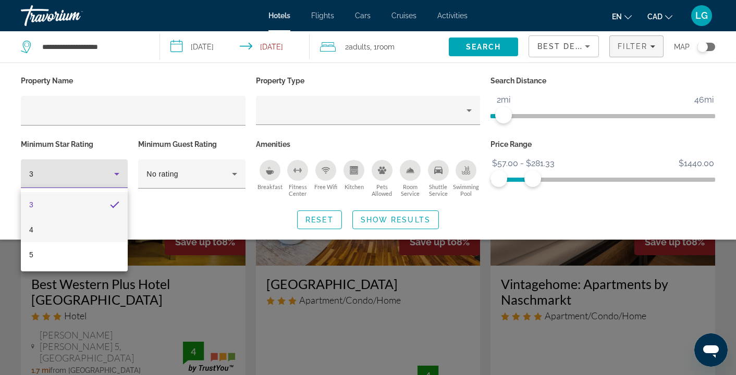
click at [70, 223] on mat-option "4" at bounding box center [74, 229] width 107 height 25
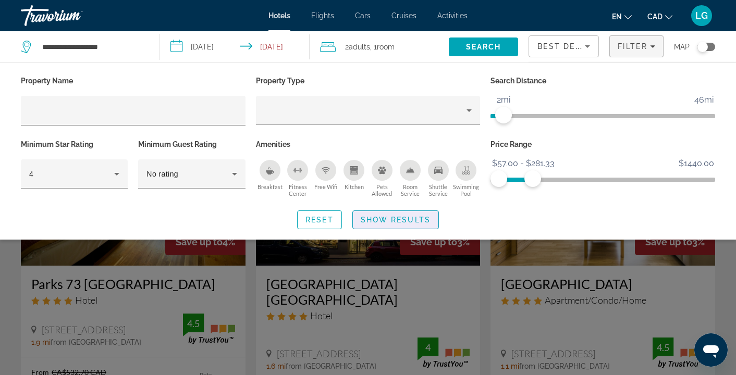
click at [411, 220] on span "Show Results" at bounding box center [396, 220] width 70 height 8
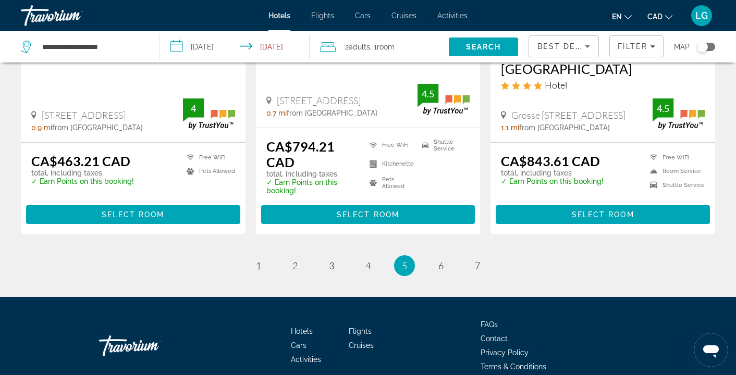
scroll to position [1480, 0]
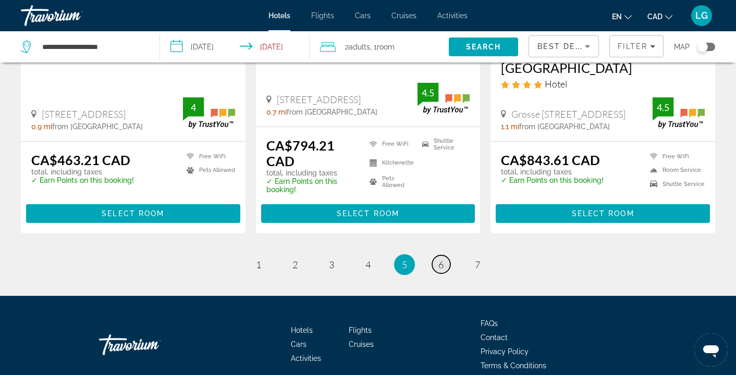
click at [440, 259] on span "6" at bounding box center [440, 264] width 5 height 11
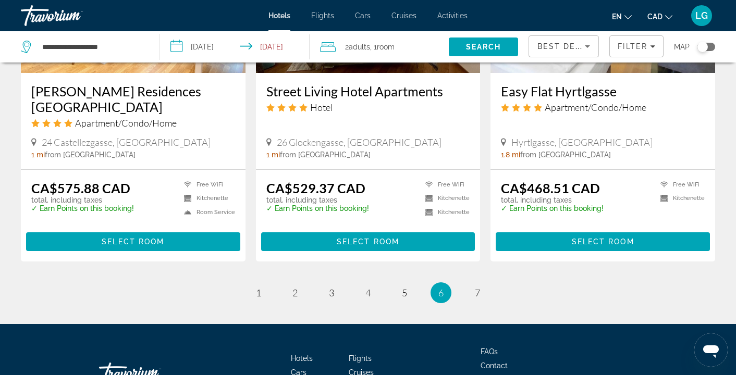
scroll to position [1428, 0]
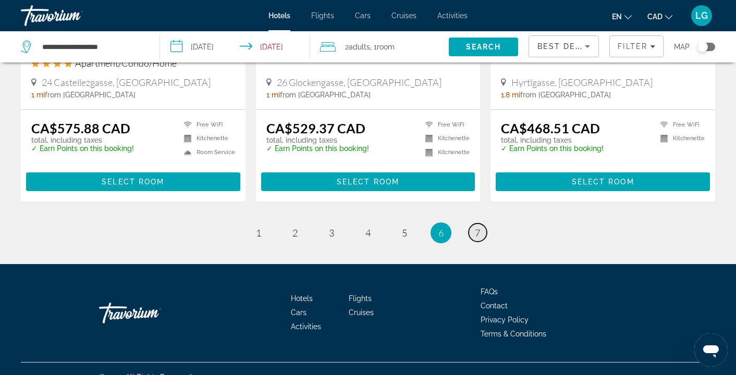
click at [476, 227] on span "7" at bounding box center [477, 232] width 5 height 11
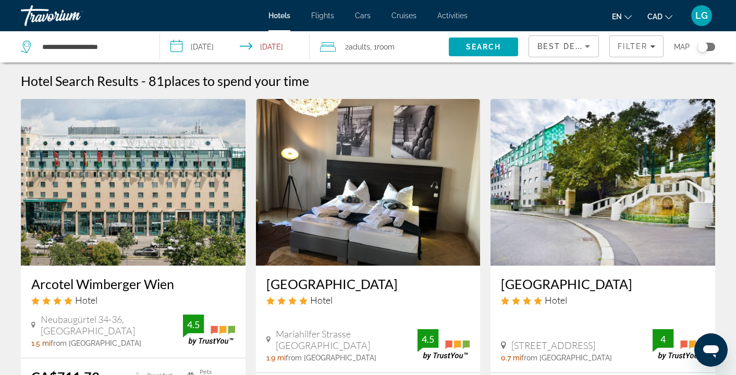
click at [273, 45] on input "**********" at bounding box center [237, 48] width 154 height 34
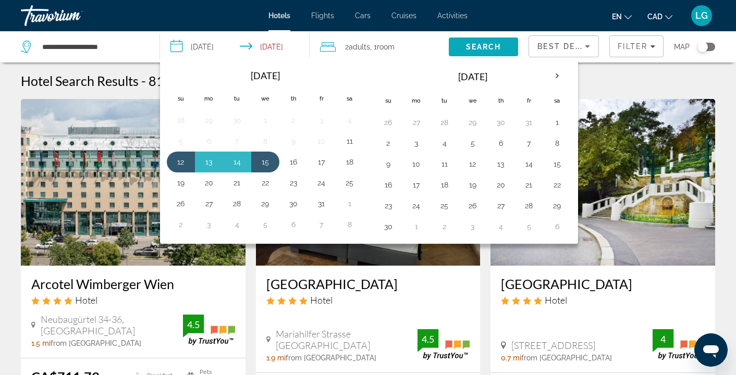
click at [497, 48] on span "Search" at bounding box center [483, 47] width 35 height 8
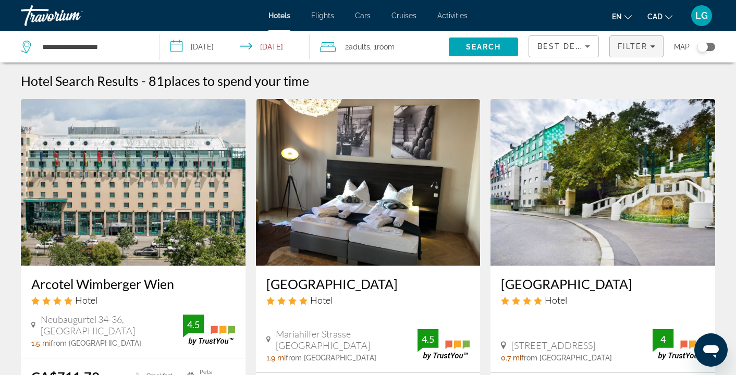
click at [654, 47] on icon "Filters" at bounding box center [652, 46] width 5 height 5
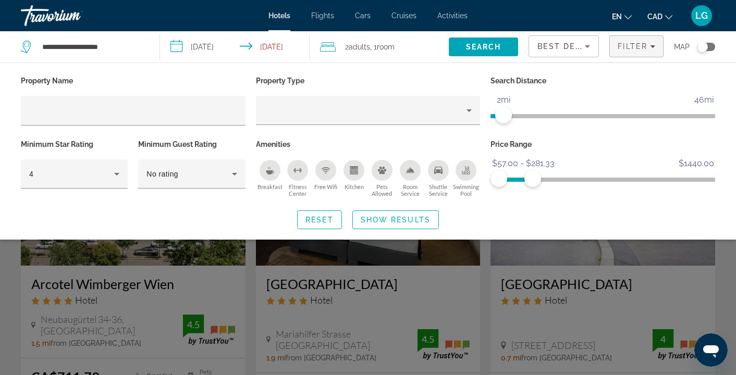
click at [269, 170] on icon "Breakfast" at bounding box center [270, 172] width 8 height 4
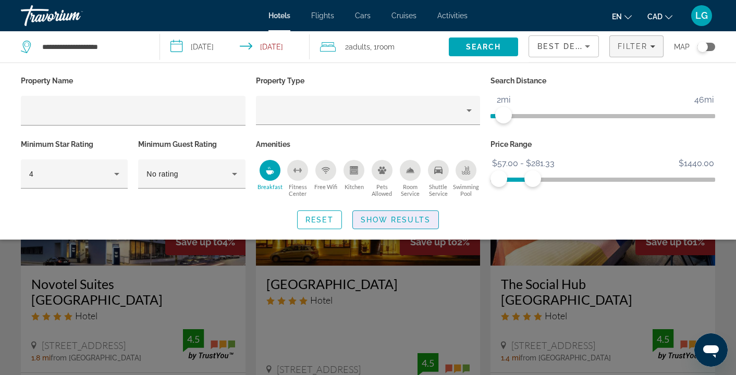
click at [390, 223] on span "Show Results" at bounding box center [396, 220] width 70 height 8
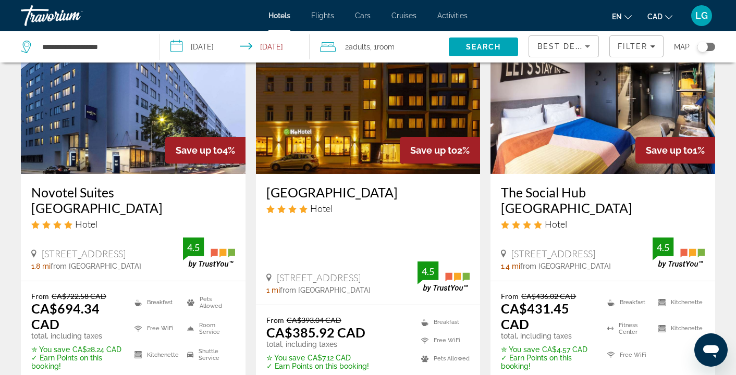
scroll to position [65, 0]
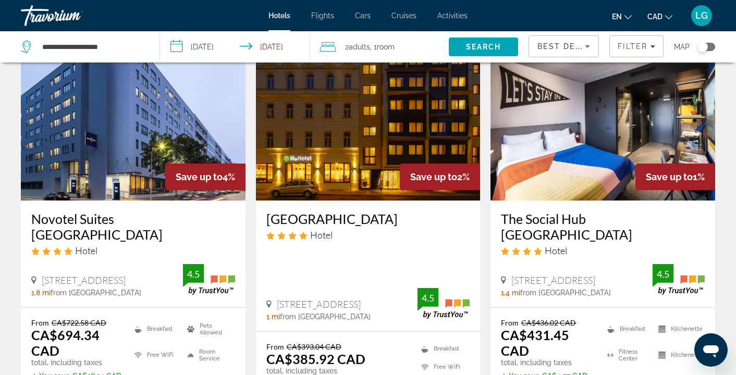
click at [370, 121] on img "Main content" at bounding box center [368, 117] width 225 height 167
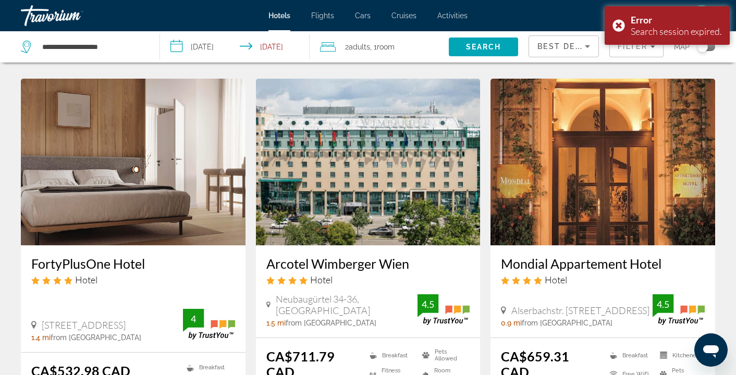
scroll to position [522, 0]
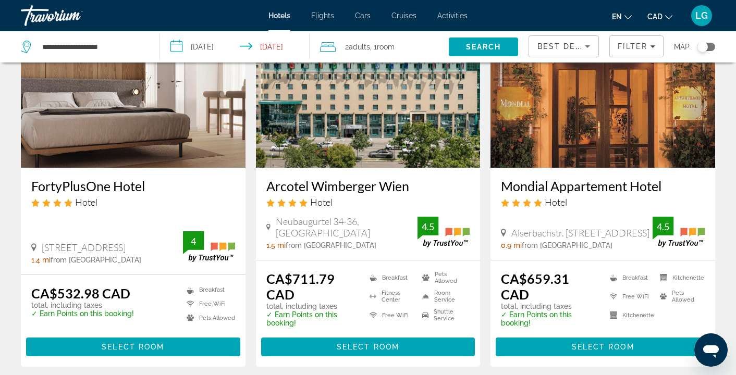
click at [606, 115] on img "Main content" at bounding box center [602, 84] width 225 height 167
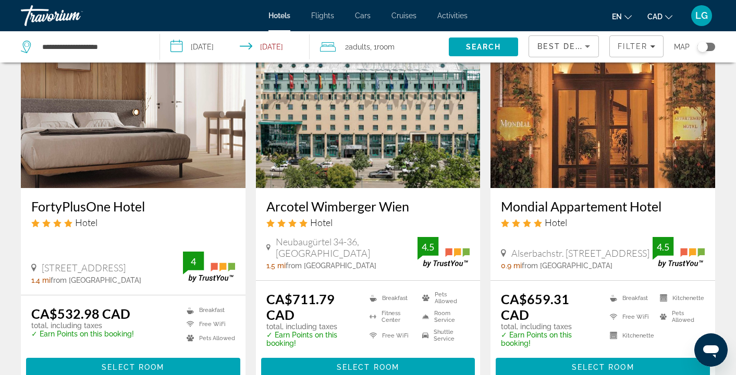
scroll to position [499, 0]
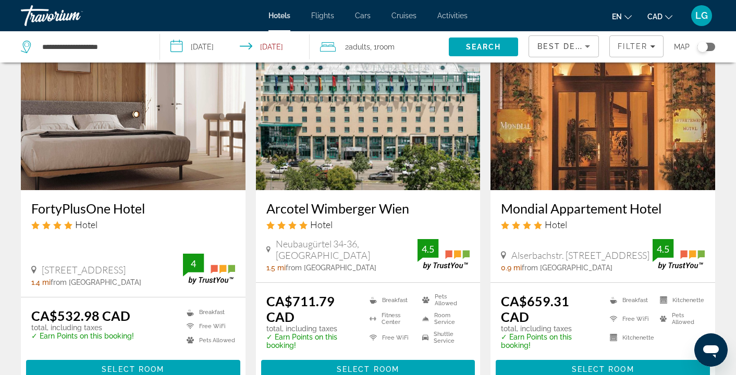
click at [596, 124] on img "Main content" at bounding box center [602, 106] width 225 height 167
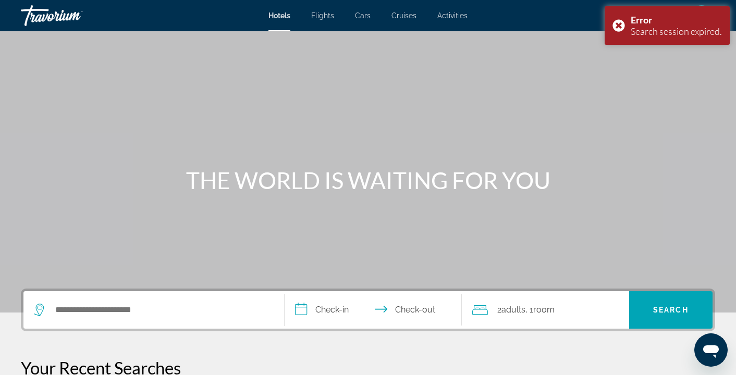
drag, startPoint x: 605, startPoint y: 135, endPoint x: 608, endPoint y: 130, distance: 5.6
click at [606, 134] on div "Main content" at bounding box center [368, 156] width 736 height 313
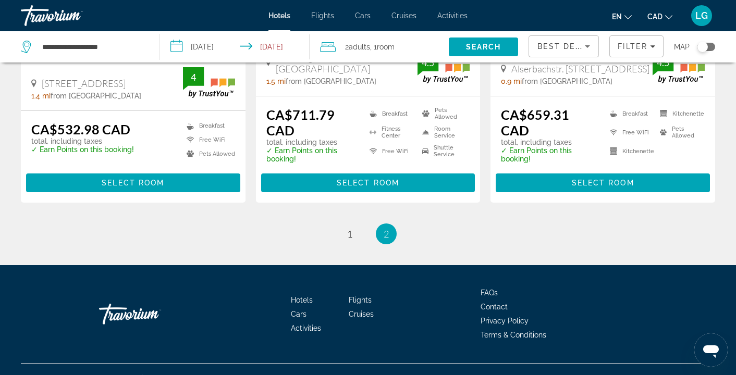
scroll to position [685, 0]
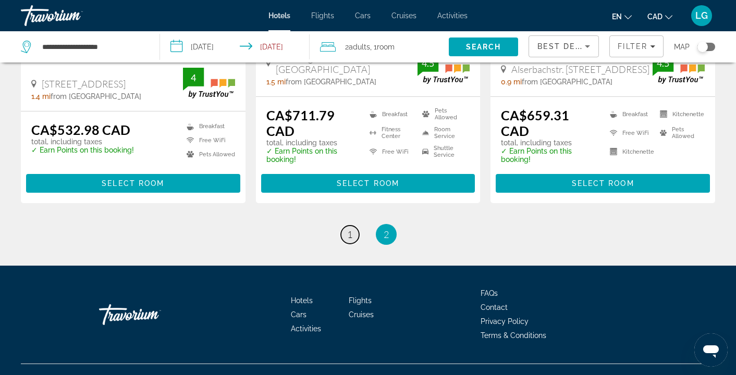
click at [349, 229] on span "1" at bounding box center [349, 234] width 5 height 11
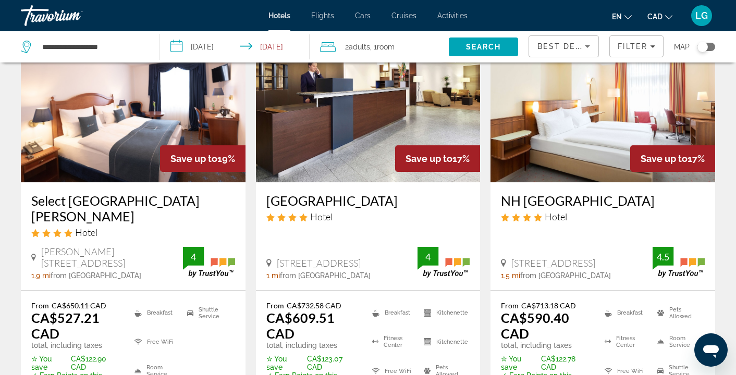
scroll to position [176, 0]
